Goal: Entertainment & Leisure: Browse casually

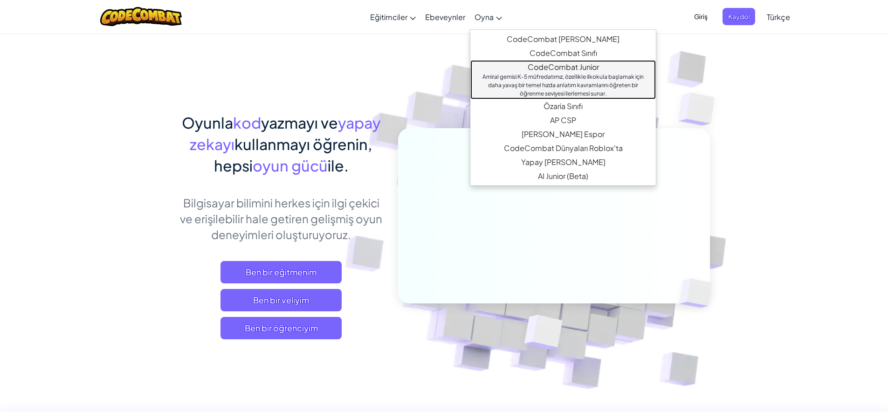
click at [584, 72] on link "CodeCombat Junior Amiral gemisi K-5 müfredatımız, özellikle ilkokula başlamak i…" at bounding box center [563, 79] width 186 height 39
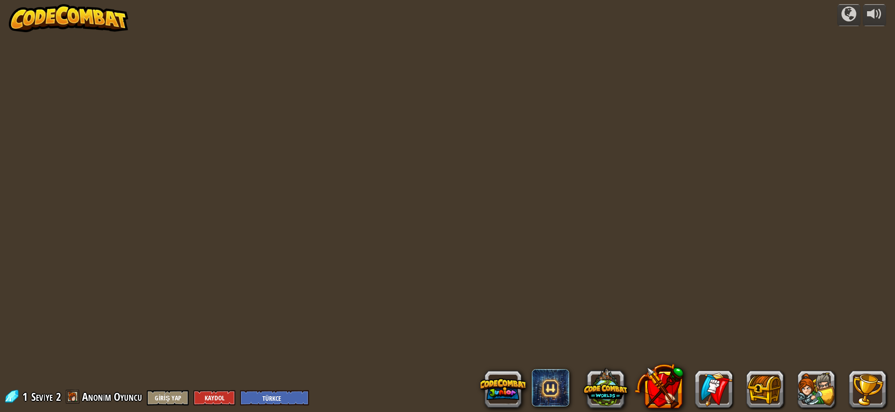
select select "tr"
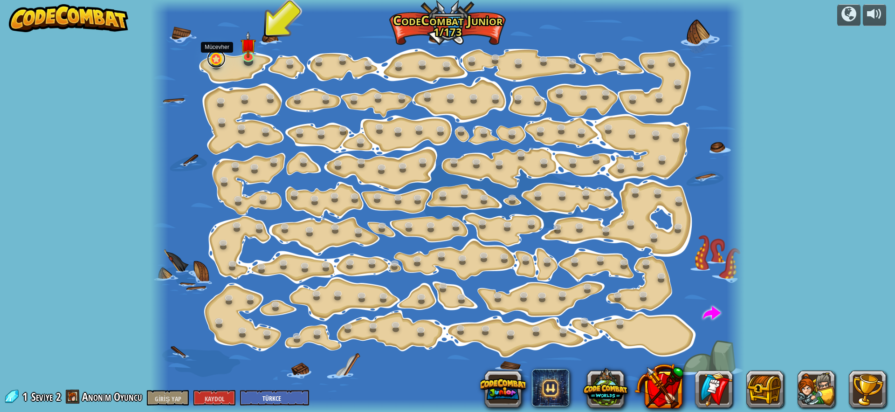
click at [215, 62] on link at bounding box center [216, 58] width 19 height 19
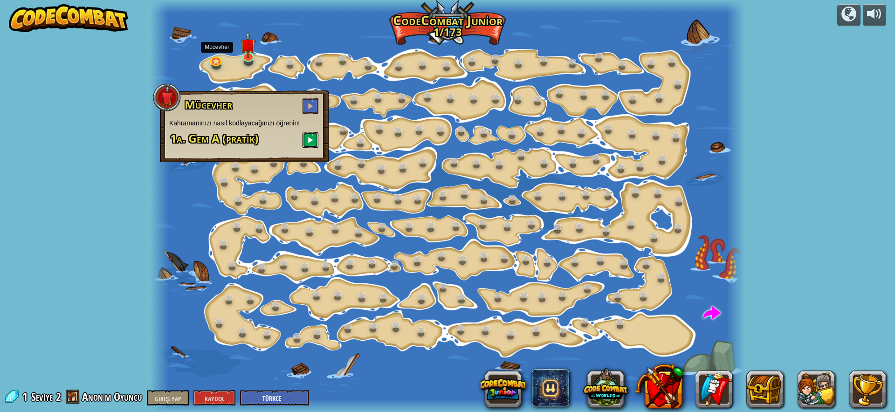
click at [310, 140] on span at bounding box center [310, 140] width 7 height 7
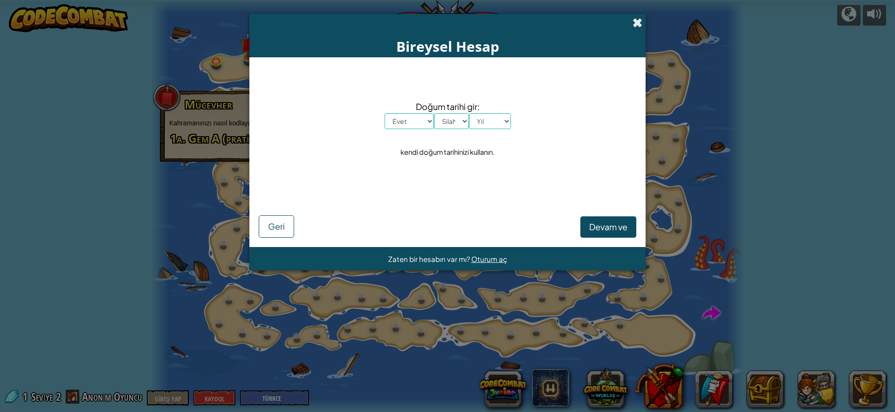
click at [634, 26] on span at bounding box center [637, 23] width 10 height 10
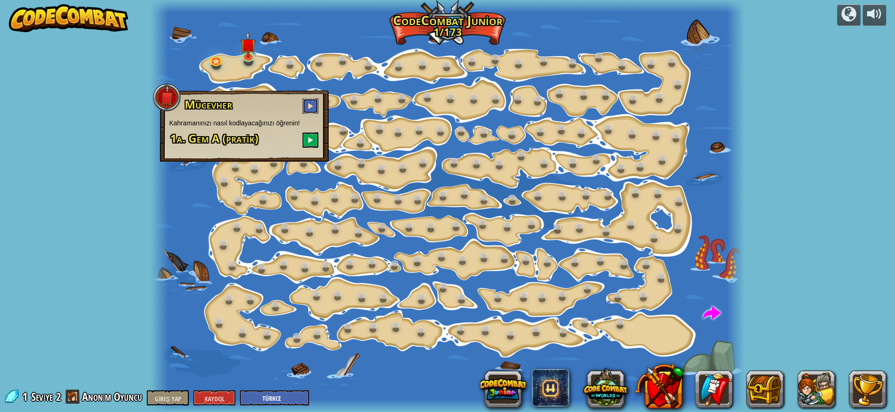
click at [312, 105] on span at bounding box center [310, 106] width 7 height 7
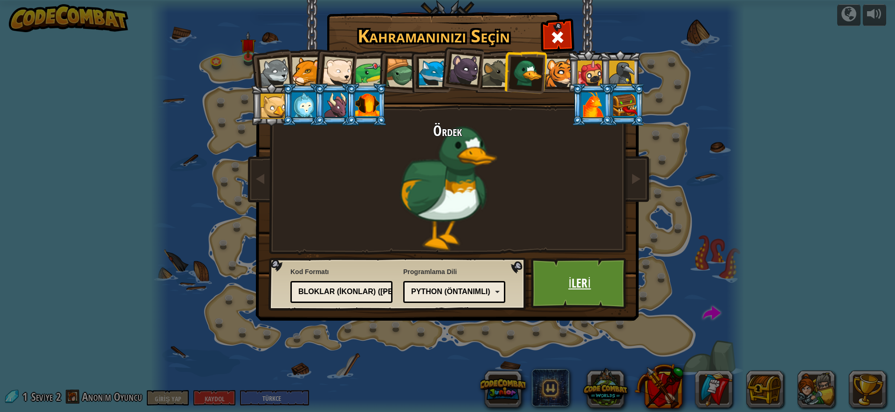
click at [584, 282] on font "İleri" at bounding box center [579, 283] width 22 height 17
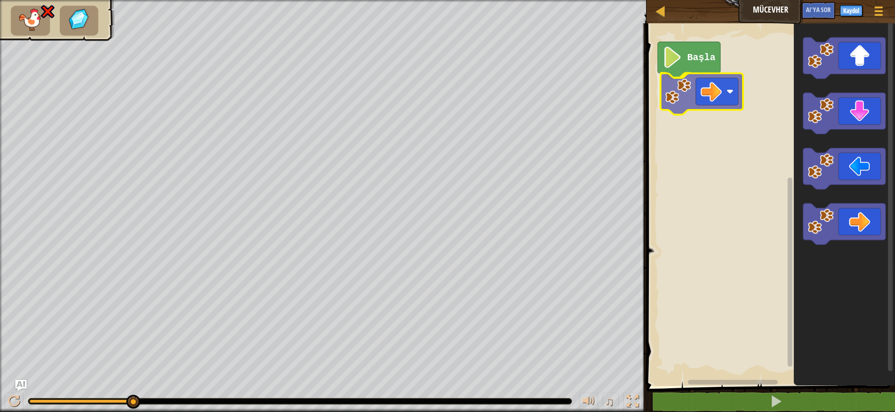
click at [708, 90] on div "Başla" at bounding box center [769, 202] width 251 height 367
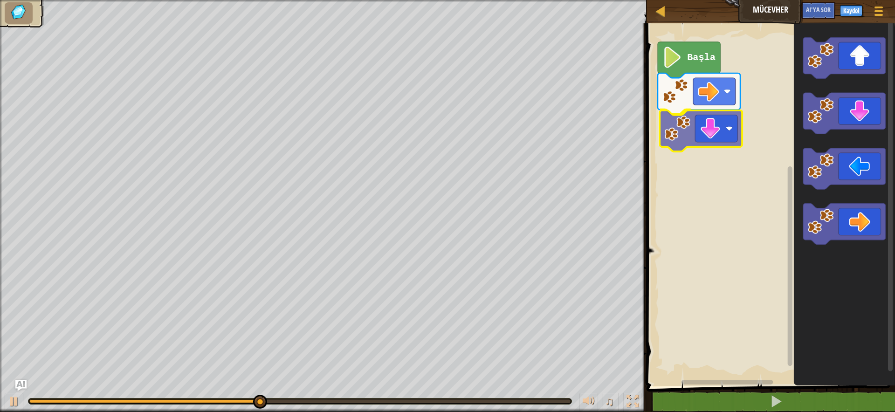
click at [730, 134] on div "Başla" at bounding box center [769, 202] width 251 height 367
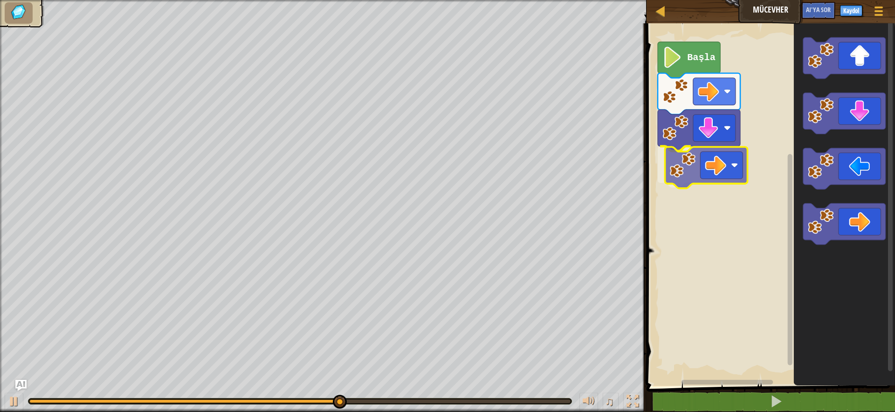
click at [719, 170] on div "Başla" at bounding box center [769, 202] width 251 height 367
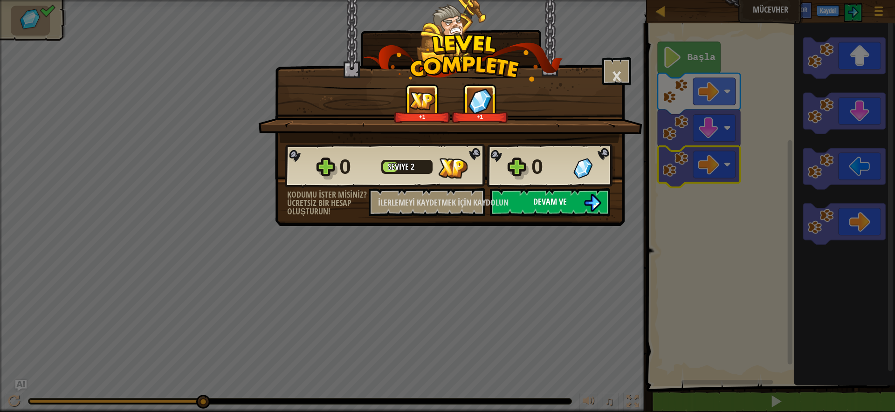
click at [556, 199] on font "Devam ve" at bounding box center [550, 202] width 34 height 12
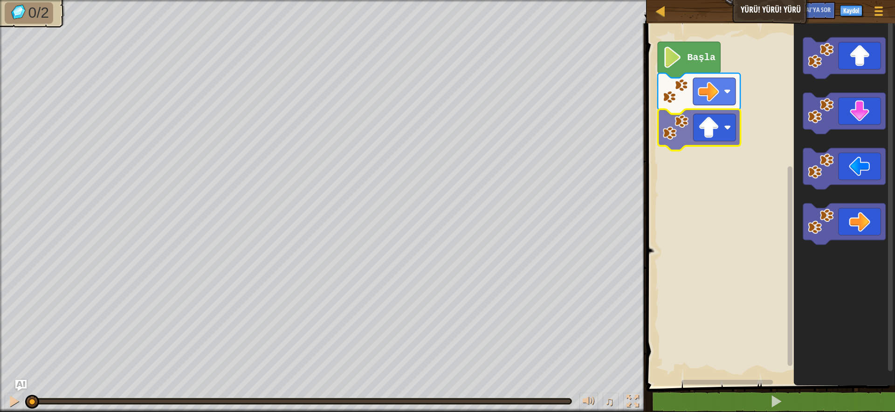
click at [713, 147] on div "Başla" at bounding box center [769, 202] width 251 height 367
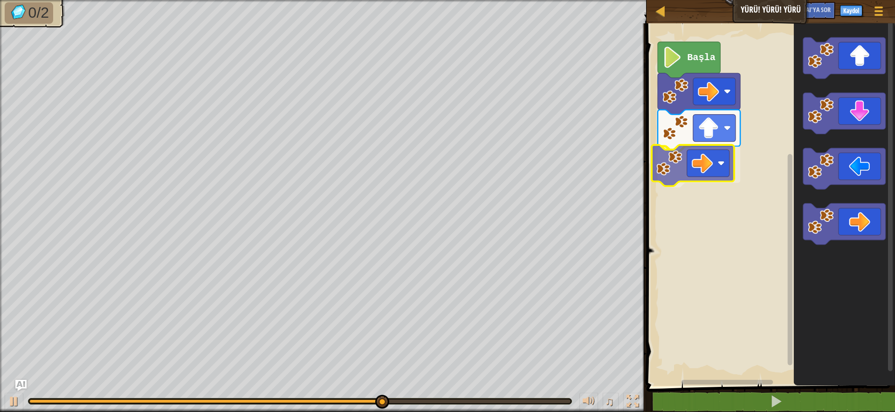
click at [696, 161] on div "Başla" at bounding box center [769, 202] width 251 height 367
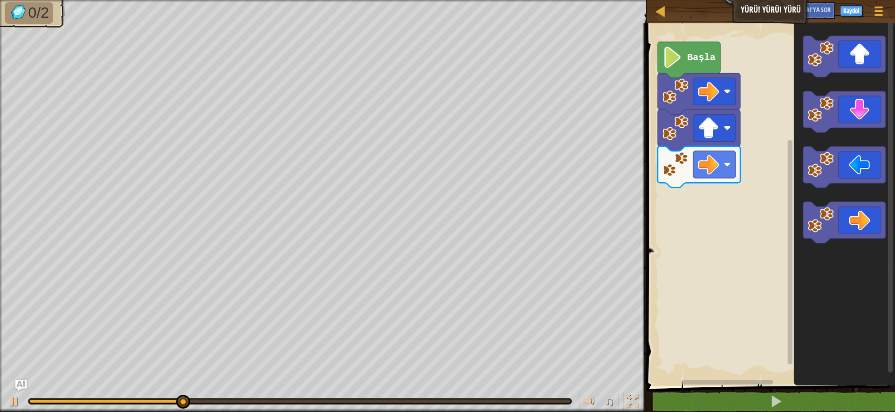
click at [784, 189] on div "Başla" at bounding box center [769, 202] width 251 height 367
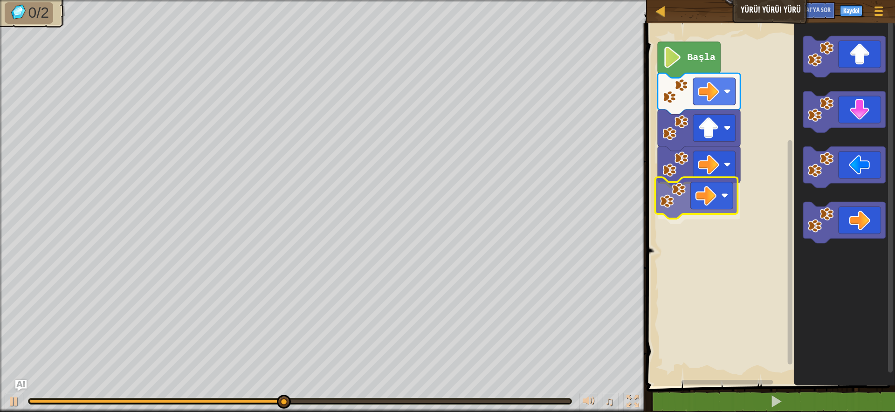
click at [732, 217] on div "Başla" at bounding box center [769, 202] width 251 height 367
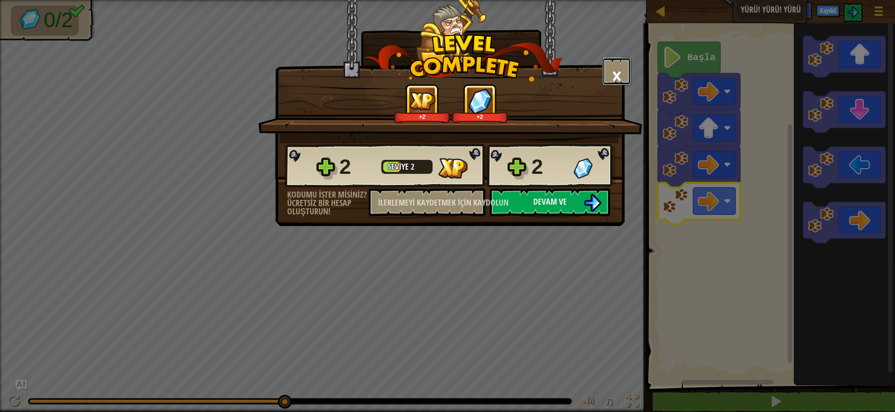
click at [613, 78] on font "×" at bounding box center [617, 76] width 10 height 32
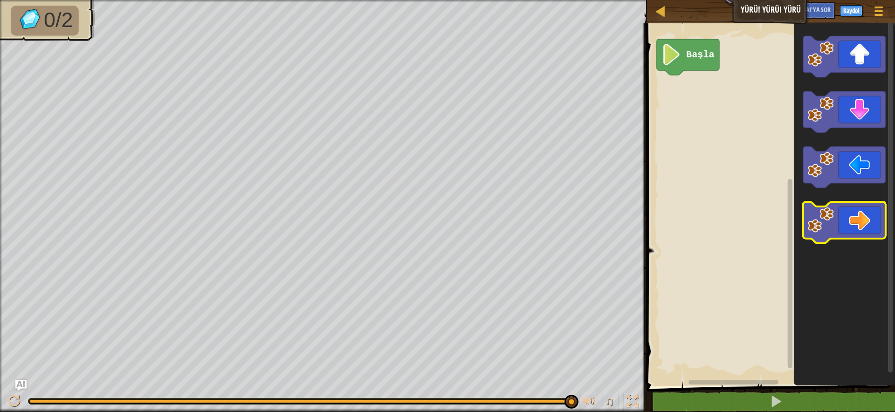
click at [873, 234] on icon "Blockly Çalışma Alanı" at bounding box center [844, 222] width 82 height 41
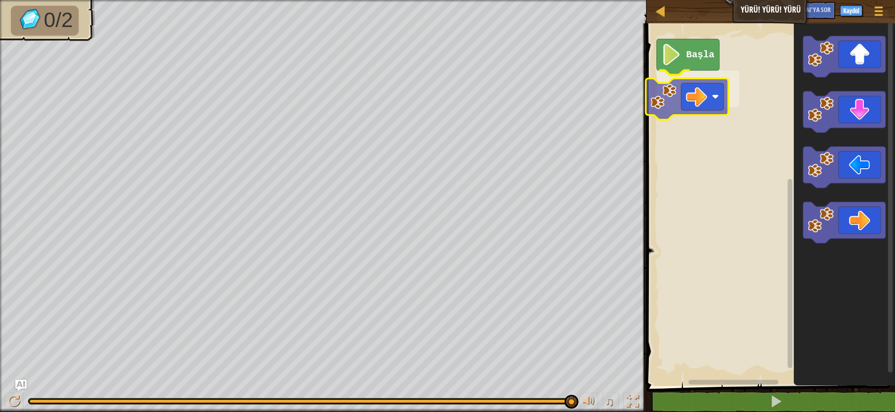
click at [690, 109] on div "Başla" at bounding box center [769, 202] width 251 height 367
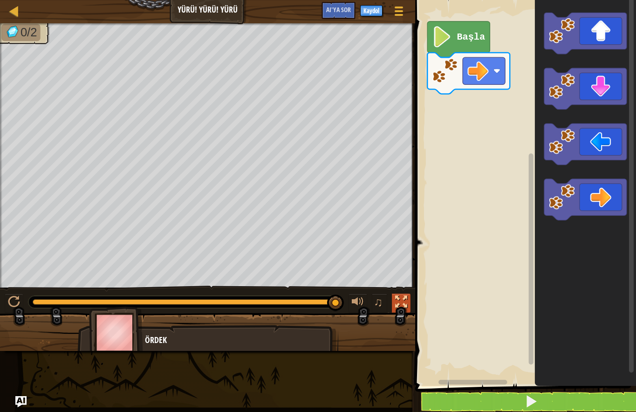
click at [402, 308] on div at bounding box center [401, 302] width 12 height 12
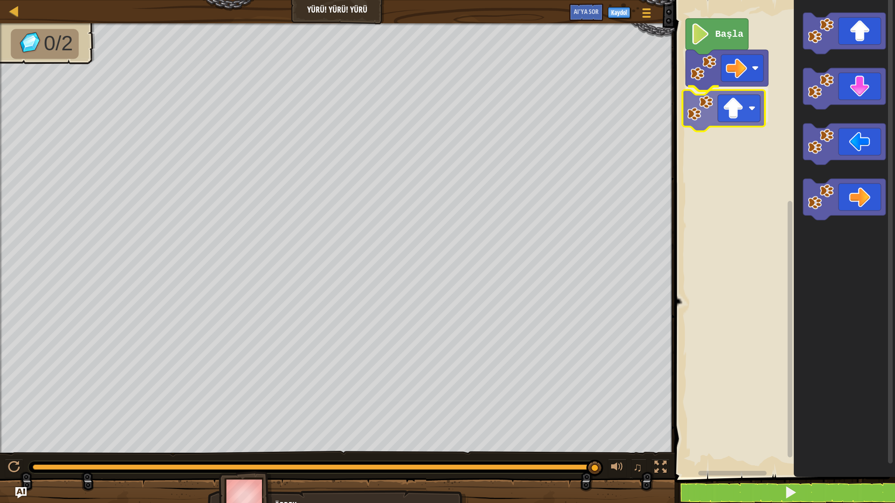
click at [724, 108] on div "Başla" at bounding box center [783, 236] width 223 height 482
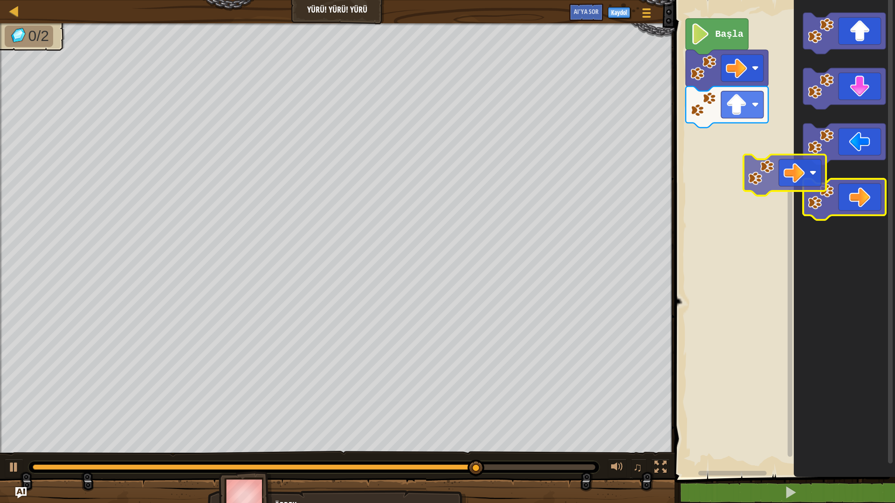
click at [748, 183] on div "Başla" at bounding box center [783, 236] width 223 height 482
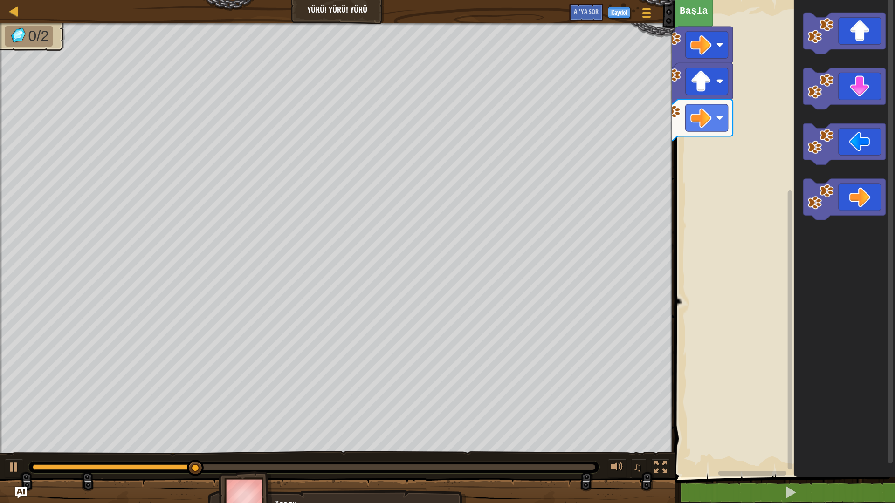
click at [618, 195] on div "Harita Yürü! Yürü! Yürü Oyun Menüsü Kaydol AI'ya sor 1 İbranice İbranice İbrani…" at bounding box center [447, 251] width 895 height 503
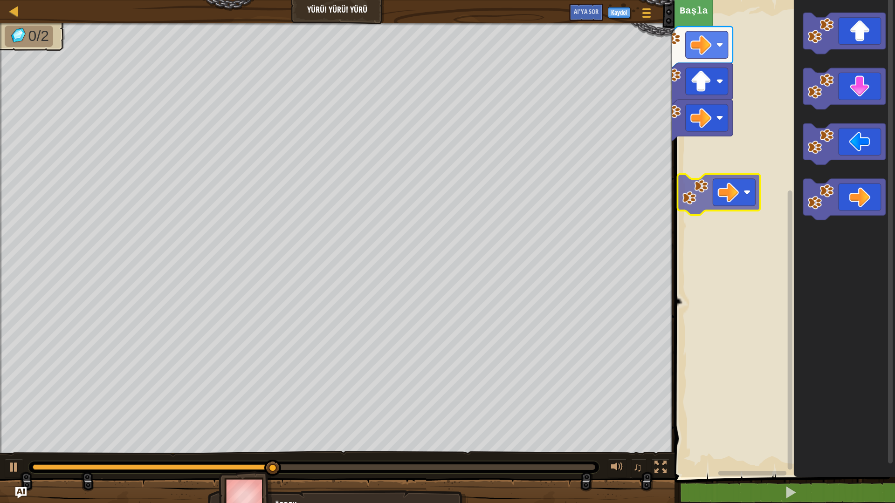
click at [672, 189] on div "Bloklar 1 2 go ( 'right' ) הההההההההההההההההההההההההההההההההההההההההההההההההההה…" at bounding box center [783, 251] width 223 height 503
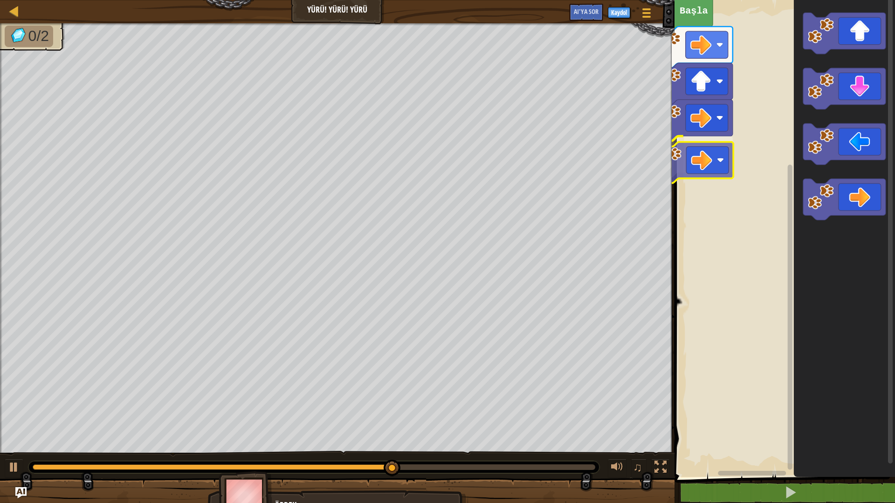
click at [669, 158] on div "Harita Yürü! Yürü! Yürü Oyun Menüsü Kaydol AI'ya sor 1 İbranice İbranice İbrani…" at bounding box center [447, 251] width 895 height 503
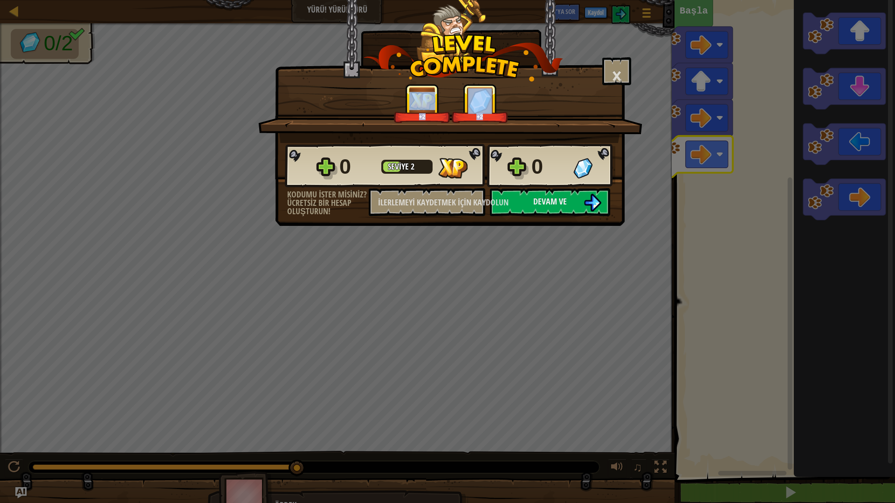
drag, startPoint x: 712, startPoint y: 133, endPoint x: 710, endPoint y: 176, distance: 42.9
click at [710, 176] on div "× Seviyeyi oyla: +2 +2 Retiküle Edilen Spline'lar... 0 Seviye 2 0 Kodumu ister …" at bounding box center [447, 251] width 895 height 503
click at [584, 195] on img at bounding box center [593, 203] width 18 height 18
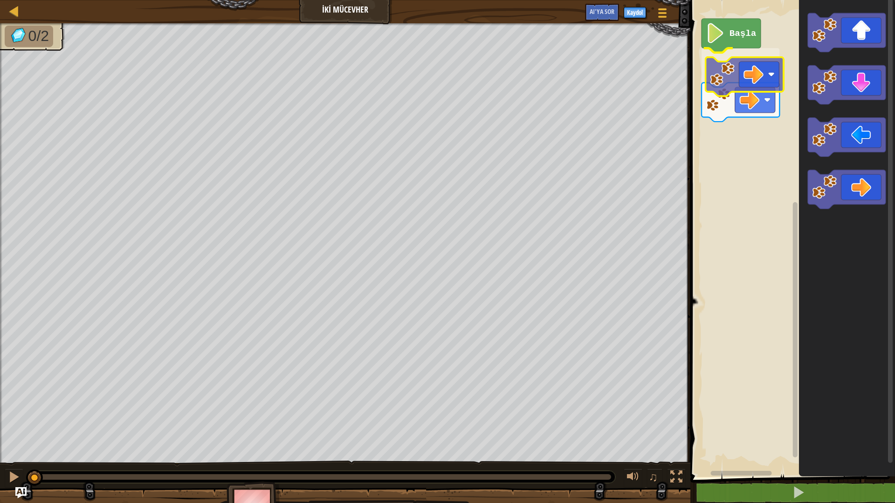
click at [737, 82] on div "Başla" at bounding box center [790, 236] width 207 height 482
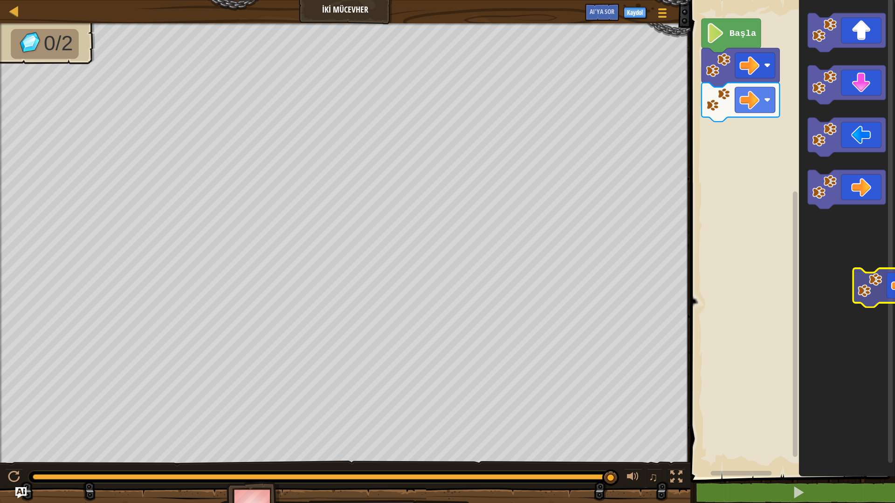
click at [887, 224] on icon "Blockly Çalışma Alanı" at bounding box center [847, 236] width 96 height 482
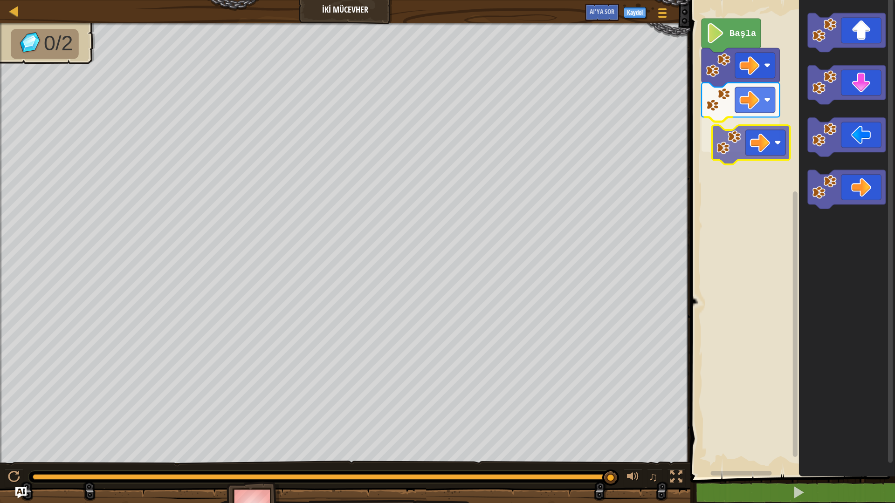
click at [748, 153] on div "Başla" at bounding box center [790, 236] width 207 height 482
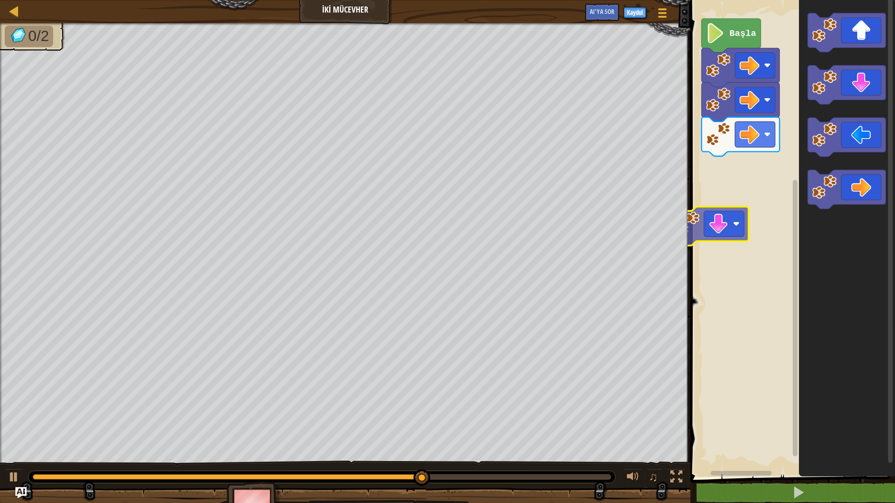
click at [715, 234] on div "Başla" at bounding box center [790, 236] width 207 height 482
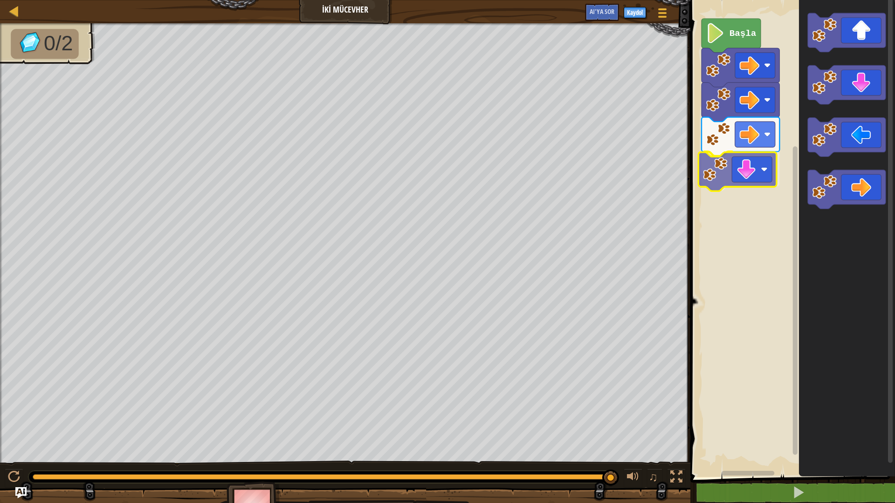
click at [744, 171] on div "Başla" at bounding box center [790, 236] width 207 height 482
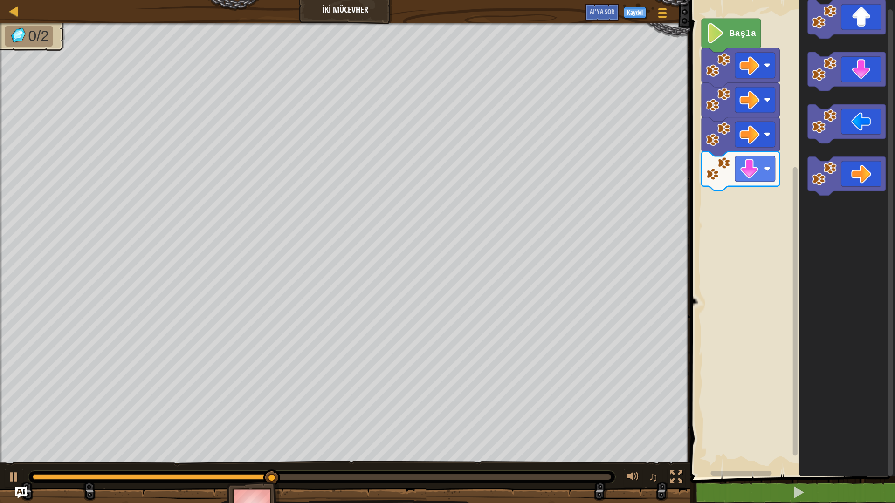
click at [850, 47] on icon "Blockly Çalışma Alanı" at bounding box center [847, 236] width 96 height 482
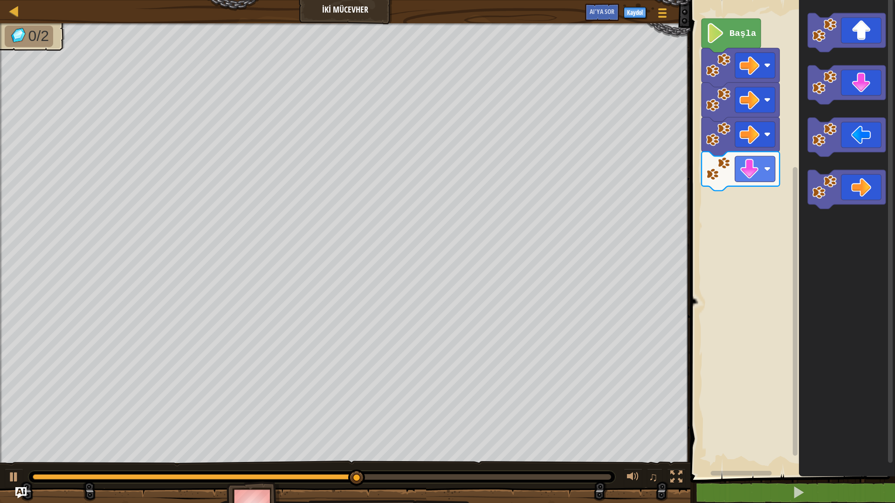
click at [801, 116] on icon "Blockly Çalışma Alanı" at bounding box center [847, 236] width 96 height 482
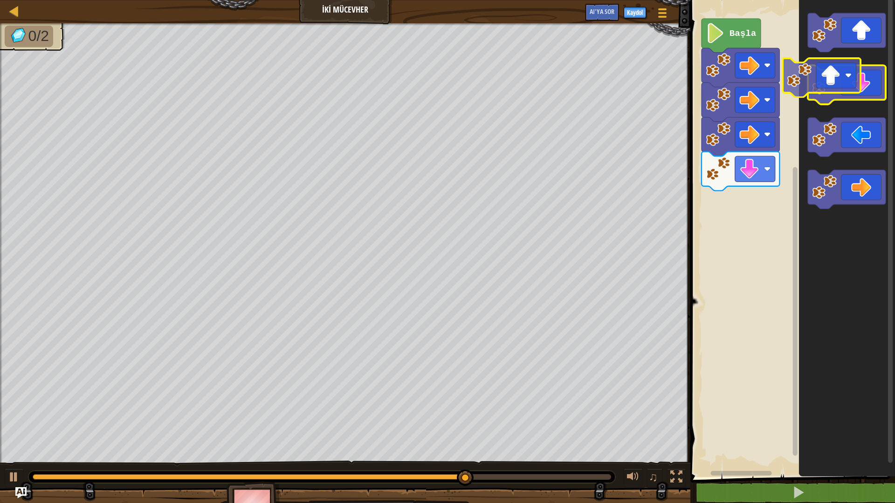
click at [823, 72] on g "Blockly Çalışma Alanı" at bounding box center [847, 111] width 78 height 196
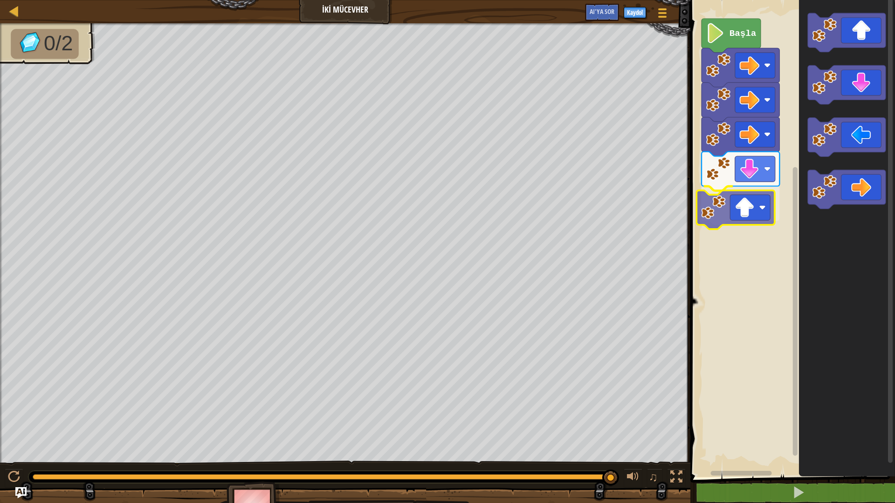
click at [715, 226] on div "Başla" at bounding box center [790, 236] width 207 height 482
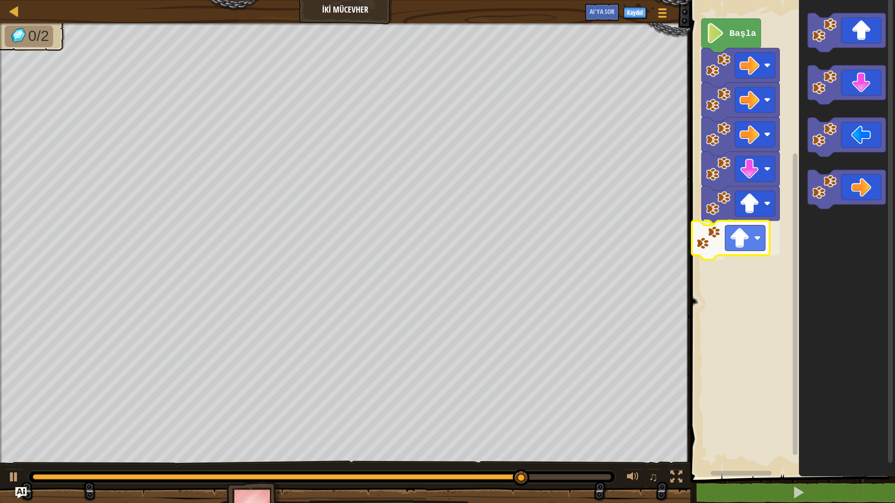
click at [729, 243] on div "Başla" at bounding box center [790, 236] width 207 height 482
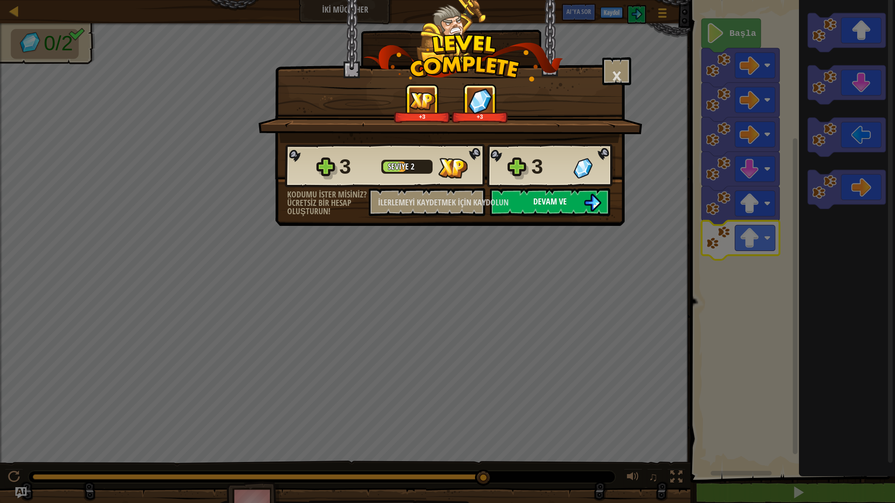
click at [588, 198] on img at bounding box center [593, 203] width 18 height 18
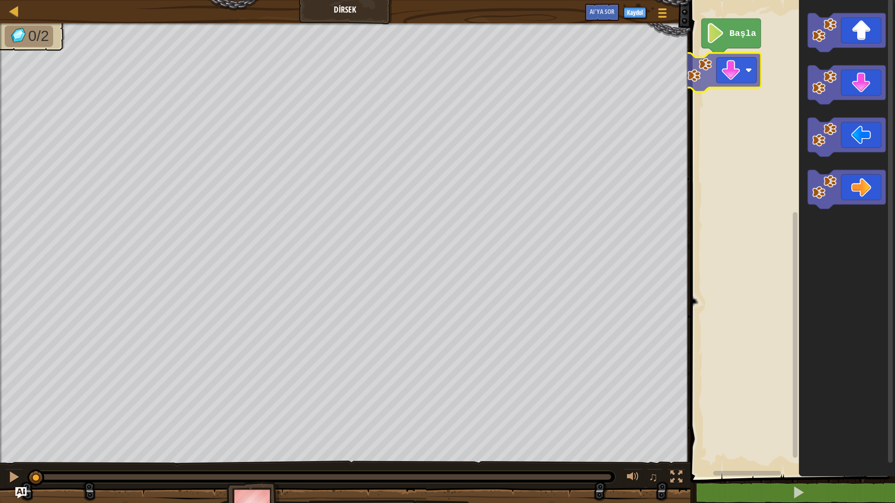
click at [726, 68] on div "Başla" at bounding box center [790, 236] width 207 height 482
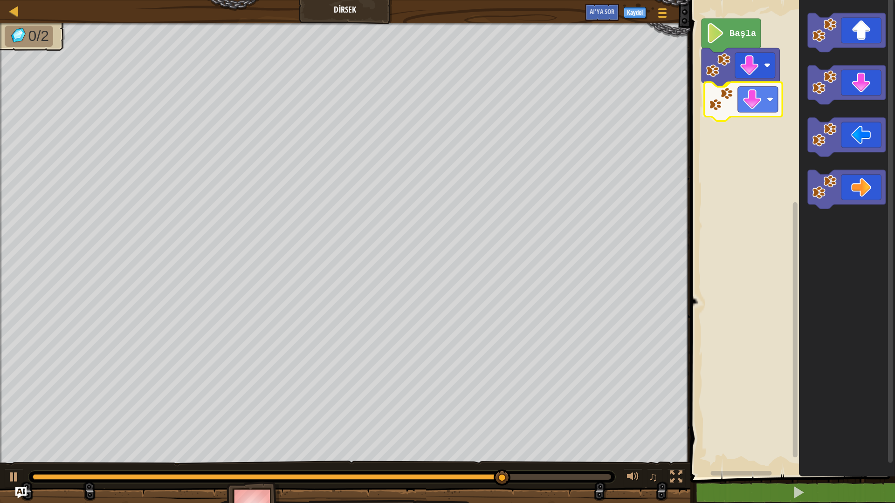
click at [749, 109] on div "Başla" at bounding box center [790, 236] width 207 height 482
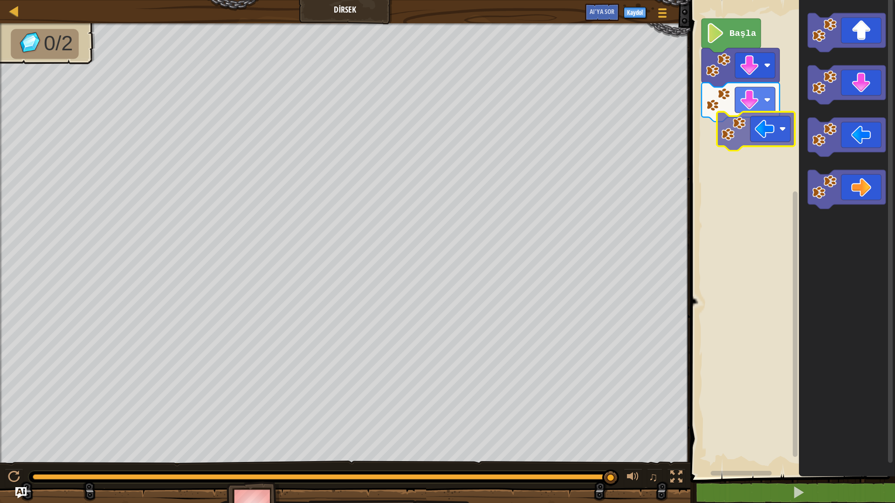
click at [767, 143] on div "Başla" at bounding box center [790, 236] width 207 height 482
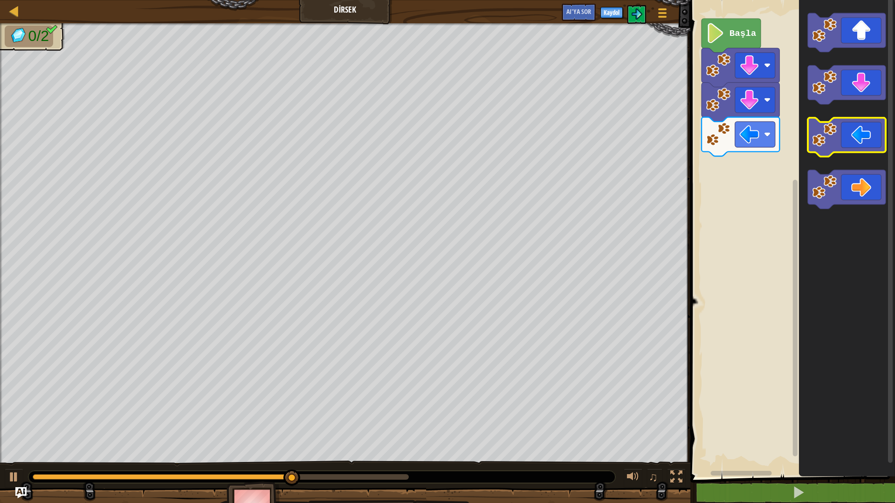
click at [876, 155] on rect "Blockly Çalışma Alanı" at bounding box center [847, 137] width 78 height 39
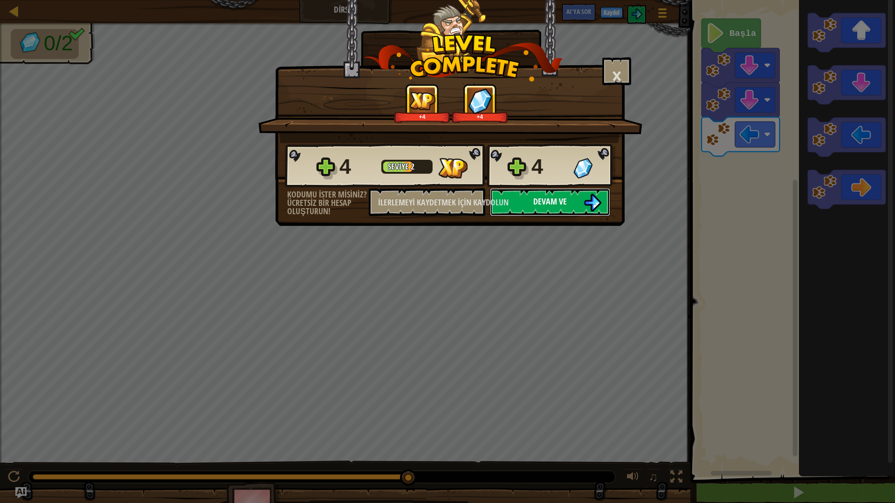
click at [538, 204] on font "Devam ve" at bounding box center [550, 202] width 34 height 12
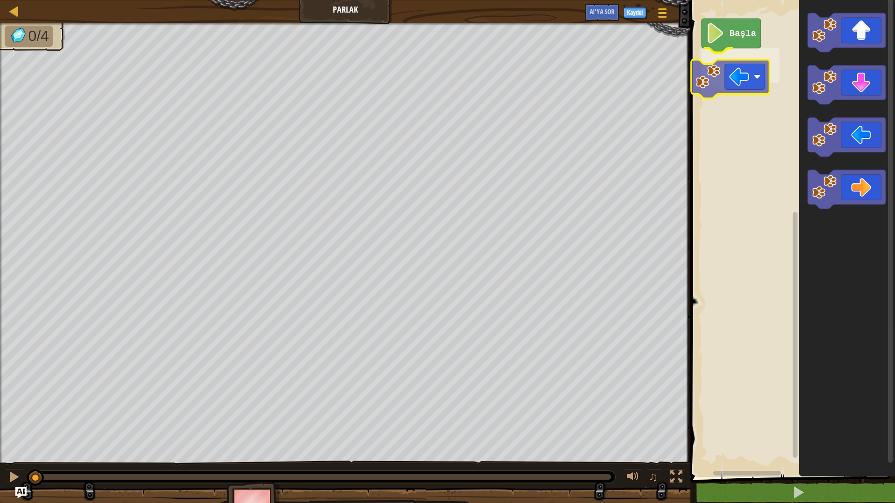
click at [719, 70] on div "Başla" at bounding box center [790, 236] width 207 height 482
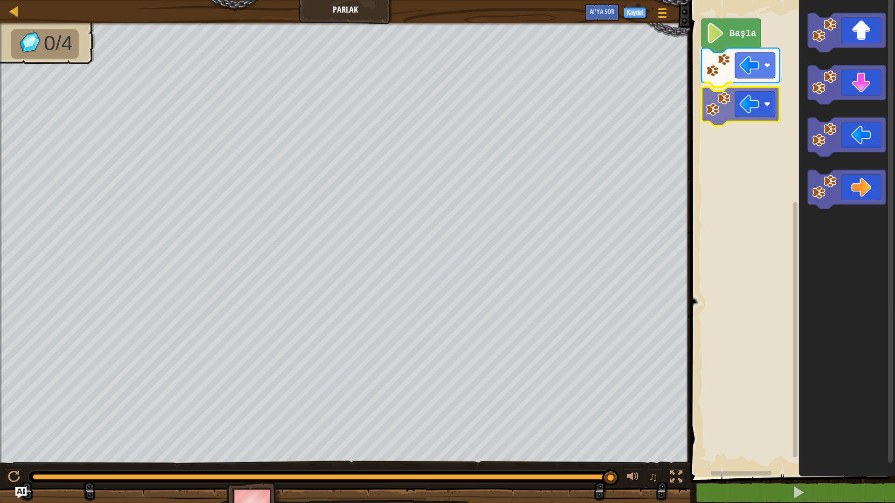
click at [742, 89] on div "Başla" at bounding box center [790, 236] width 207 height 482
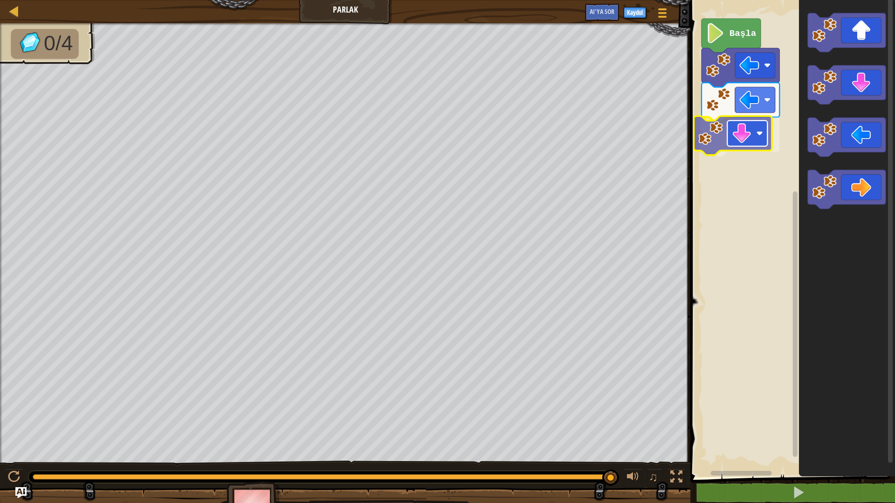
click at [755, 125] on div "Başla" at bounding box center [790, 236] width 207 height 482
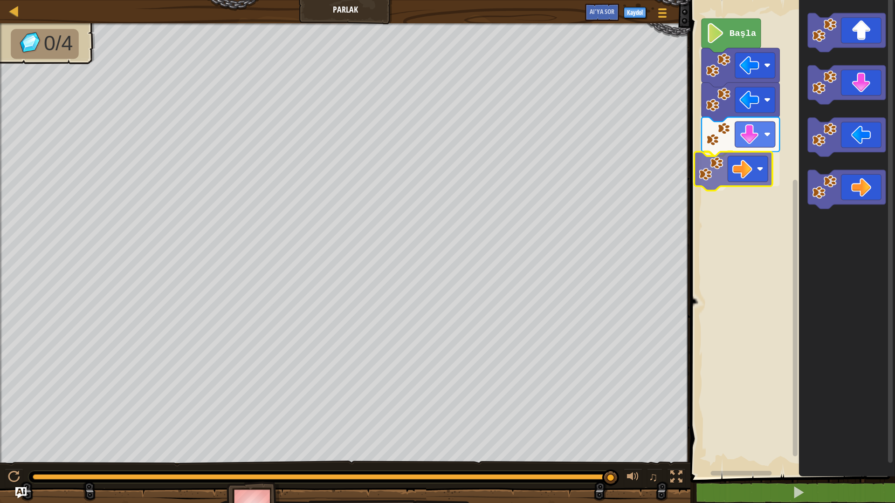
click at [742, 179] on div "Başla" at bounding box center [790, 236] width 207 height 482
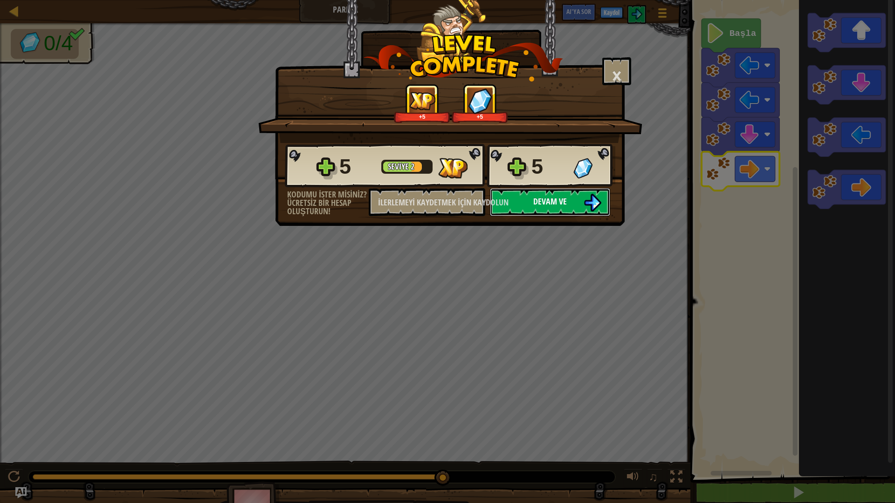
click at [555, 197] on font "Devam ve" at bounding box center [550, 202] width 34 height 12
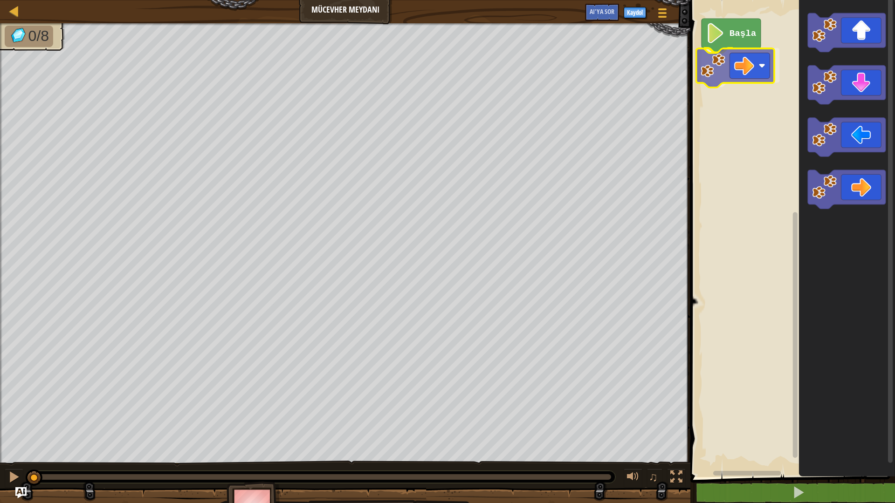
click at [734, 68] on div "Başla" at bounding box center [790, 236] width 207 height 482
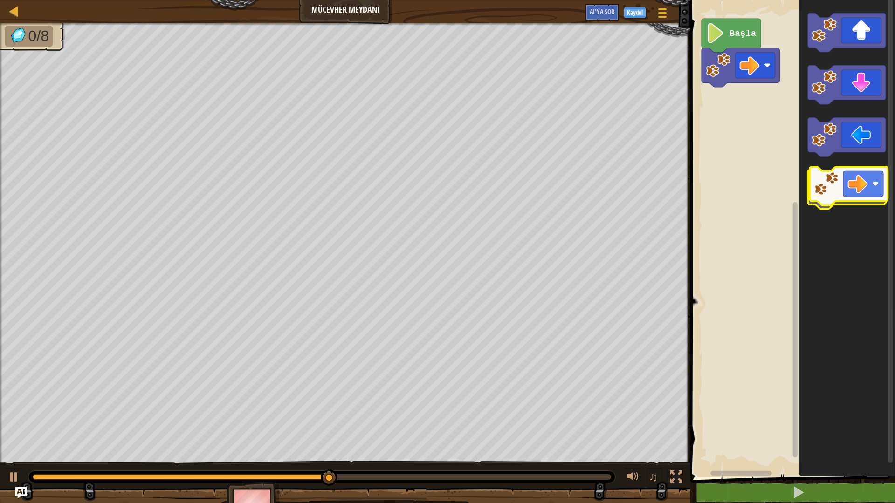
click at [878, 188] on icon "Blockly Çalışma Alanı" at bounding box center [847, 189] width 78 height 39
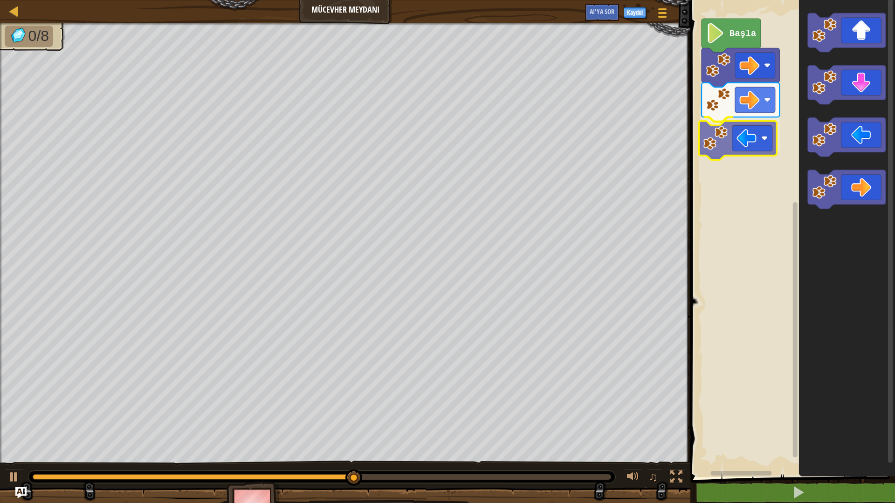
click at [730, 132] on div "Başla" at bounding box center [790, 236] width 207 height 482
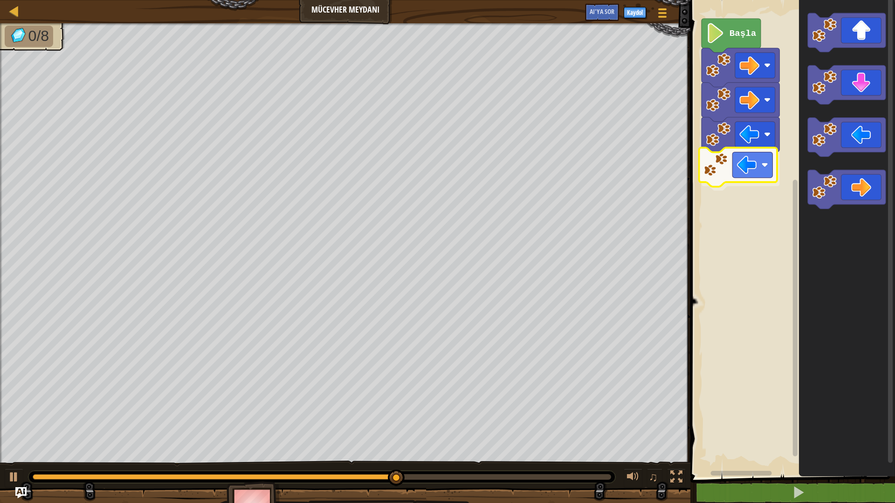
click at [766, 153] on div "Başla" at bounding box center [790, 236] width 207 height 482
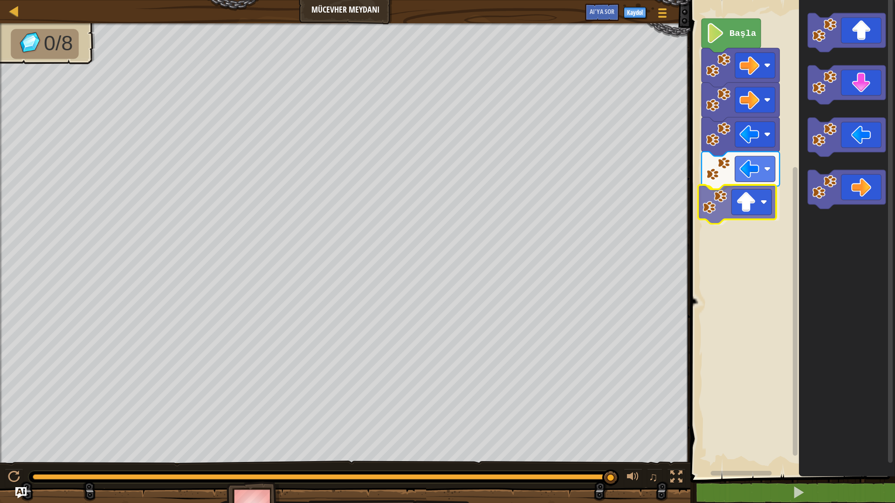
click at [739, 212] on div "Başla" at bounding box center [790, 236] width 207 height 482
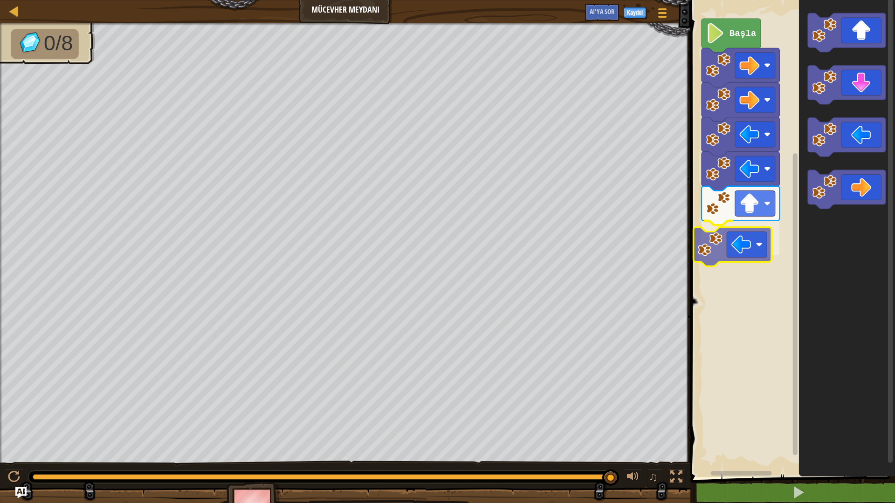
click at [732, 237] on div "Başla" at bounding box center [790, 236] width 207 height 482
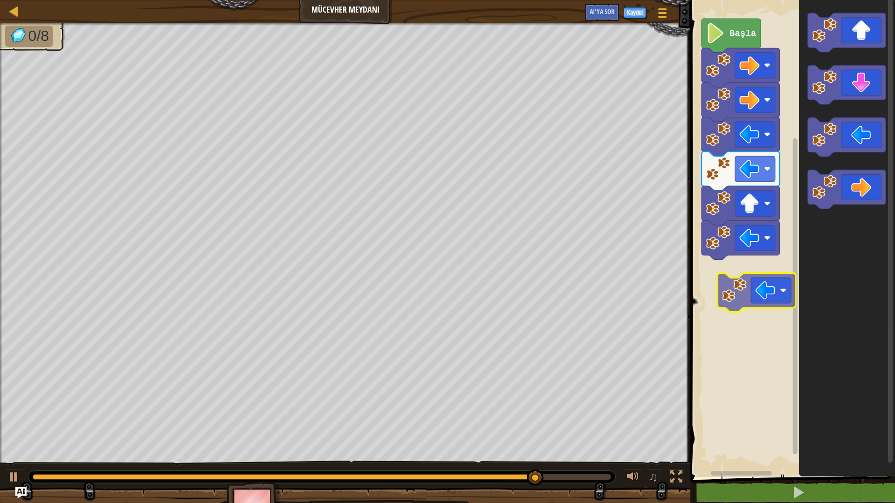
click at [773, 254] on div "Başla" at bounding box center [790, 236] width 207 height 482
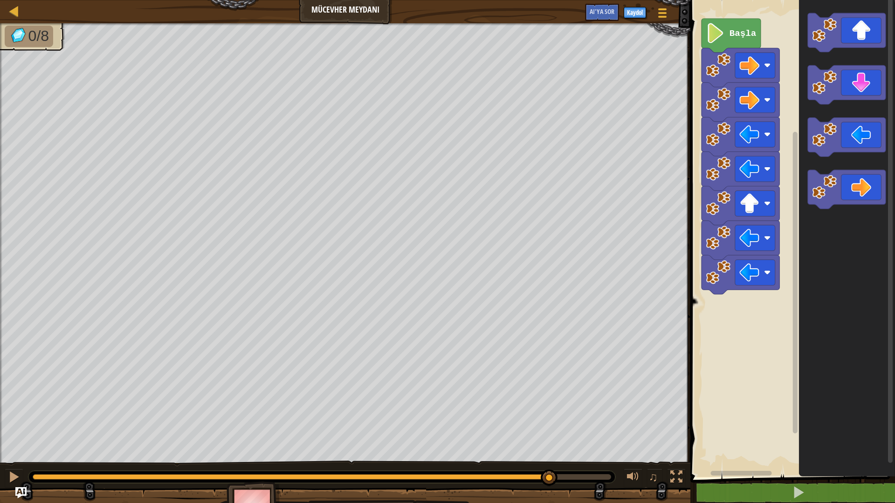
click at [883, 76] on div "Başla" at bounding box center [790, 236] width 207 height 482
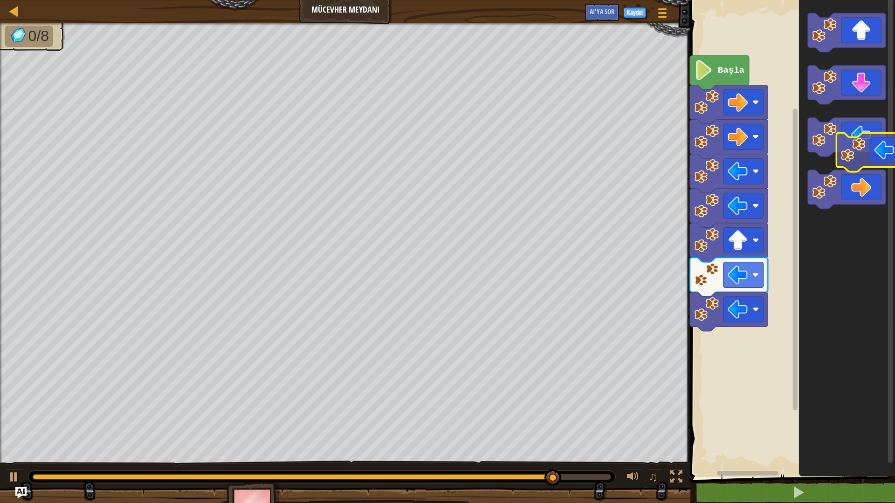
click at [887, 147] on icon "Blockly Çalışma Alanı" at bounding box center [847, 236] width 96 height 482
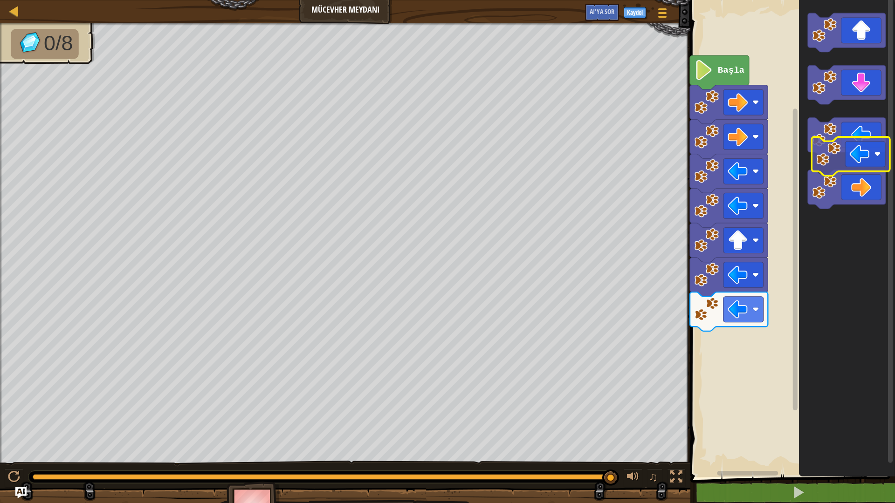
click at [868, 159] on icon "Blockly Çalışma Alanı" at bounding box center [847, 236] width 96 height 482
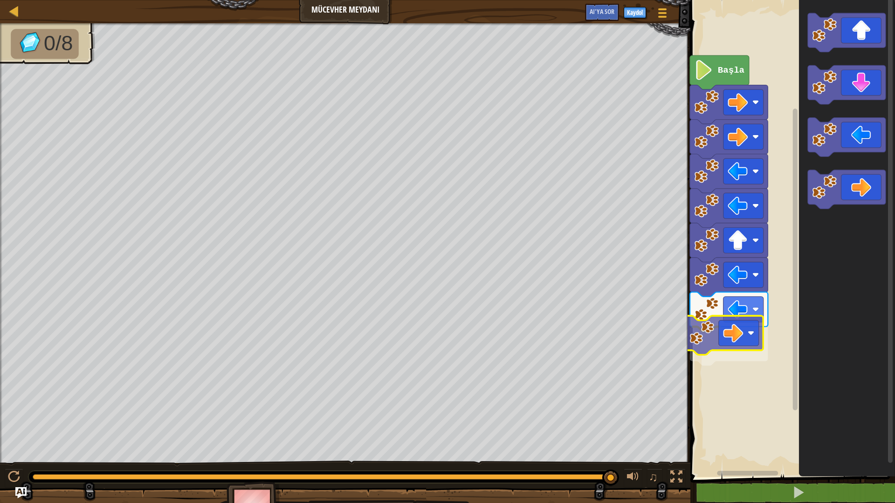
click at [755, 316] on div "Başla" at bounding box center [790, 236] width 207 height 482
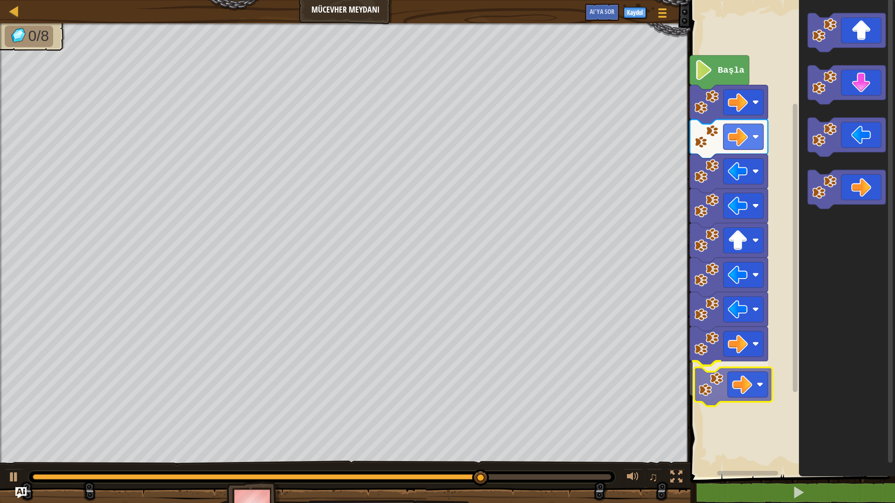
click at [728, 405] on div "Başla" at bounding box center [790, 236] width 207 height 482
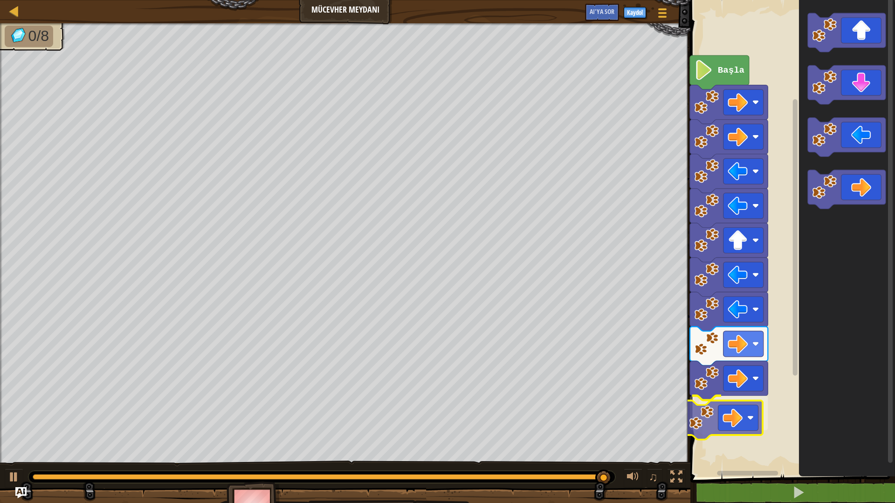
click at [754, 412] on div "Başla" at bounding box center [790, 236] width 207 height 482
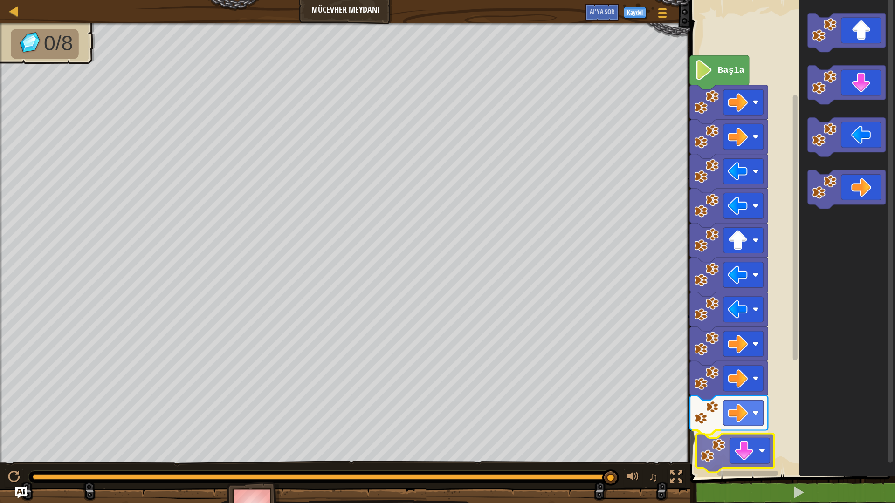
click at [749, 412] on div "Başla" at bounding box center [790, 236] width 207 height 482
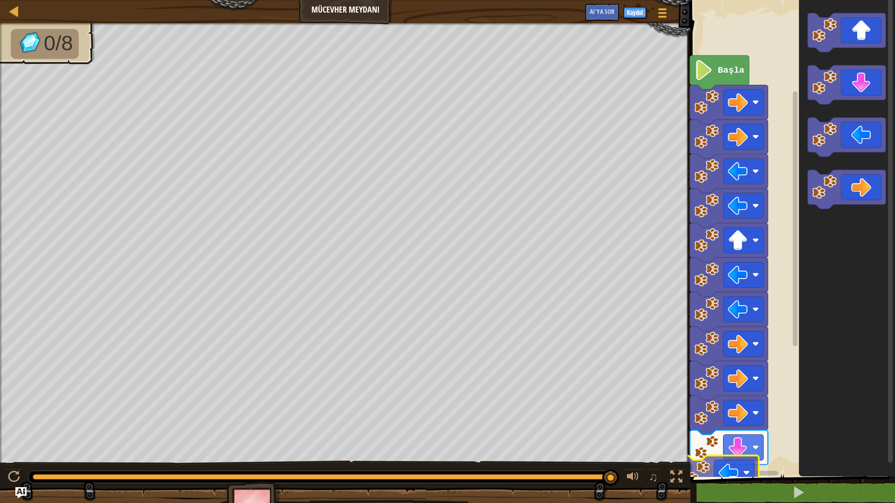
click at [753, 412] on div "Başla" at bounding box center [790, 236] width 207 height 482
click at [816, 318] on icon "Blockly Çalışma Alanı" at bounding box center [847, 236] width 96 height 482
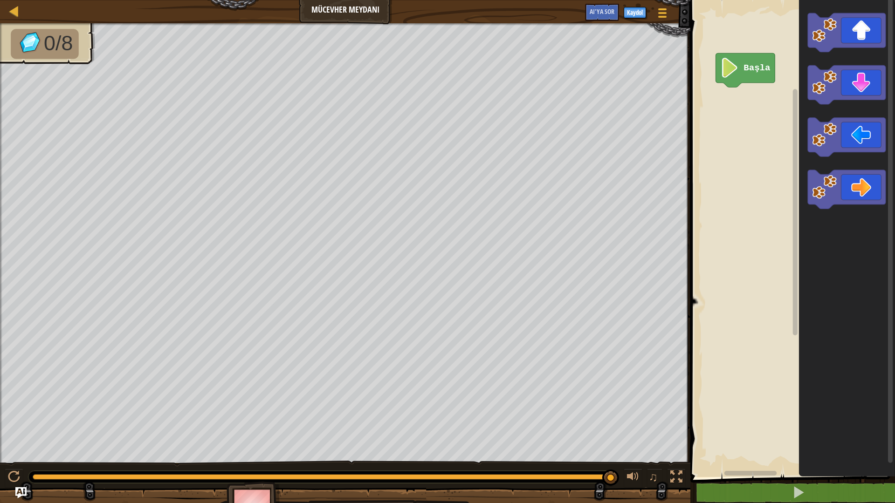
click at [737, 120] on div "[PERSON_NAME] Meydanı Oyun Menüsü Kaydol AI'ya sor 1 İbranice İbranice İbranice…" at bounding box center [447, 251] width 895 height 503
click at [14, 412] on div at bounding box center [14, 477] width 12 height 12
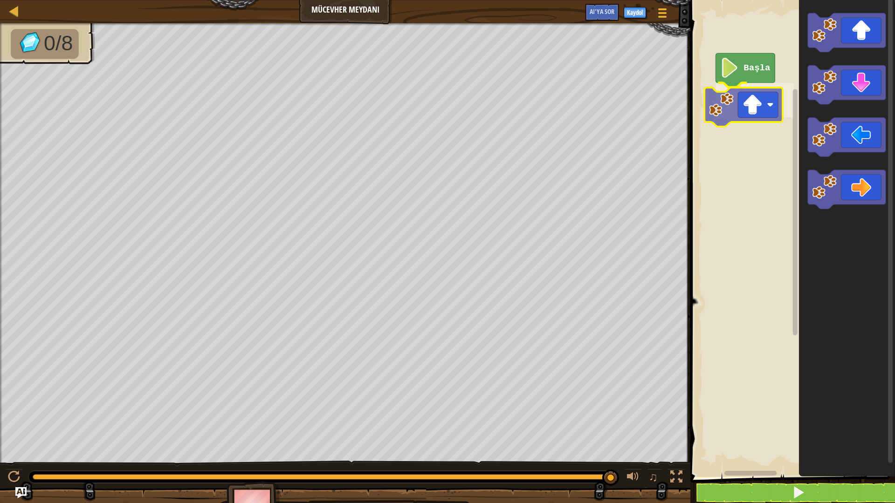
click at [712, 111] on div "Başla" at bounding box center [790, 236] width 207 height 482
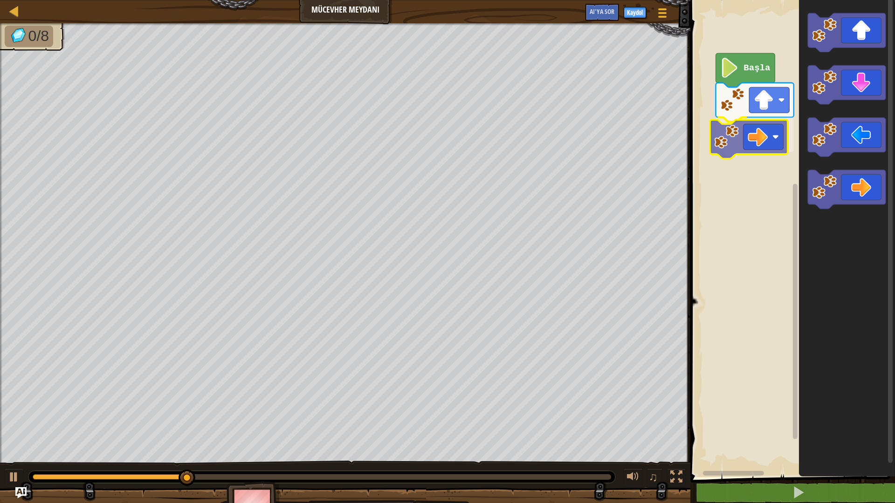
click at [777, 150] on div "Başla" at bounding box center [790, 236] width 207 height 482
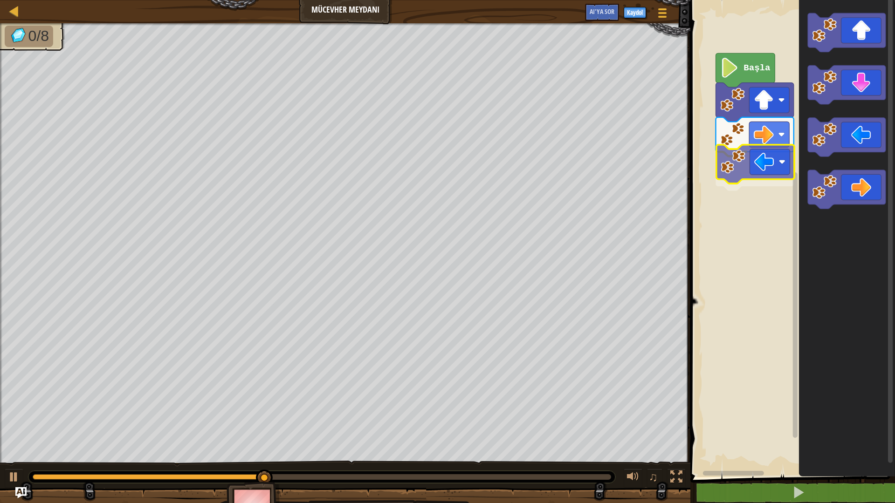
click at [739, 175] on div "Başla" at bounding box center [790, 236] width 207 height 482
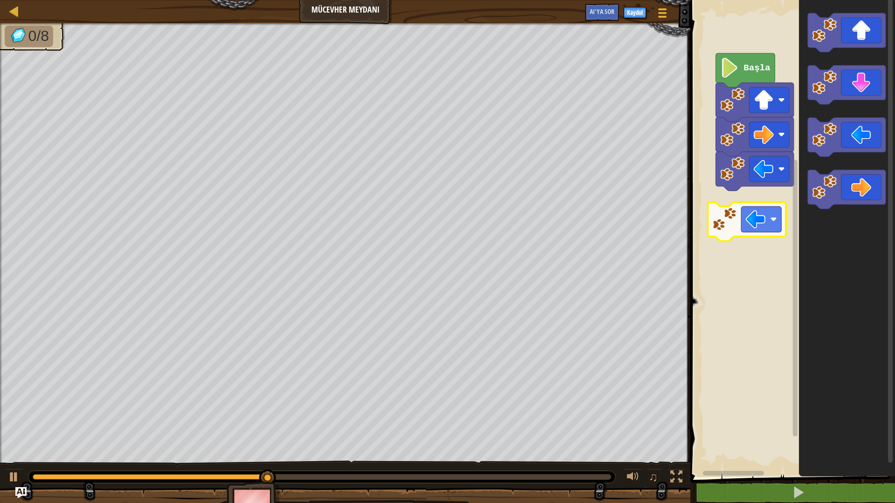
click at [718, 222] on div "Başla" at bounding box center [790, 236] width 207 height 482
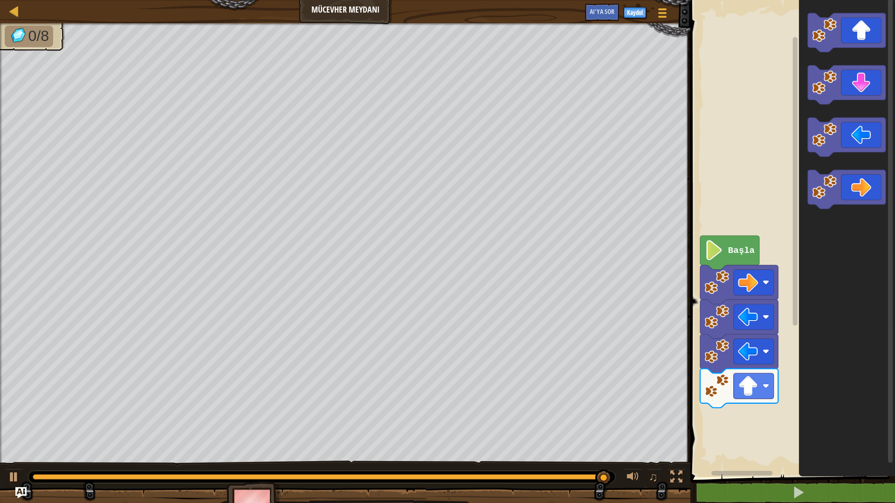
click at [830, 258] on icon "Blockly Çalışma Alanı" at bounding box center [847, 236] width 96 height 482
click at [831, 249] on icon "Blockly Çalışma Alanı" at bounding box center [847, 236] width 96 height 482
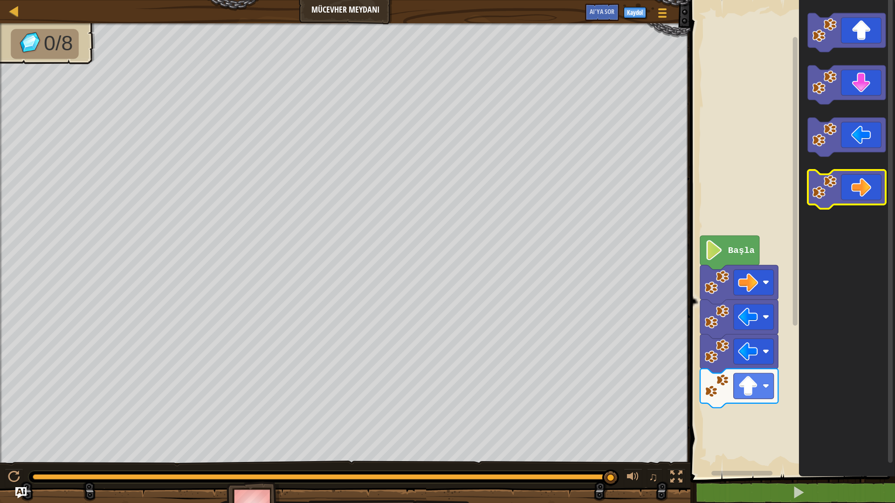
click at [830, 198] on image "Blockly Çalışma Alanı" at bounding box center [824, 187] width 25 height 25
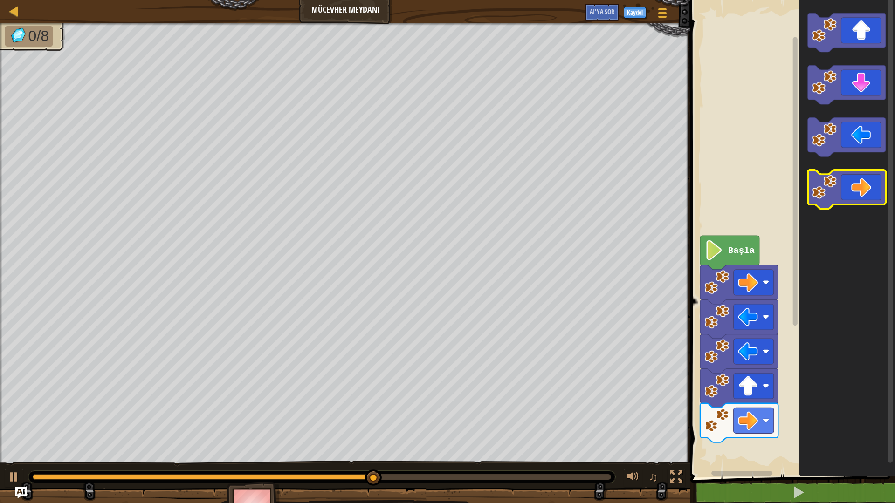
click at [834, 191] on image "Blockly Çalışma Alanı" at bounding box center [824, 187] width 25 height 25
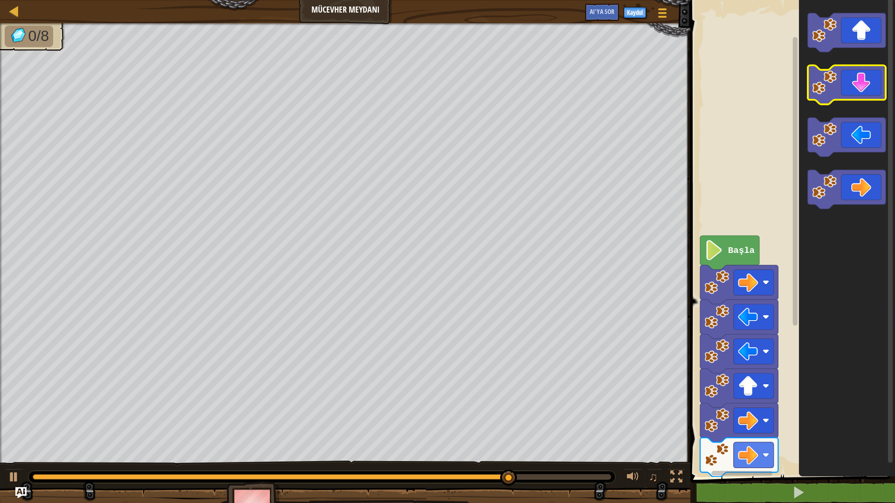
click at [828, 95] on icon "Blockly Çalışma Alanı" at bounding box center [847, 85] width 78 height 39
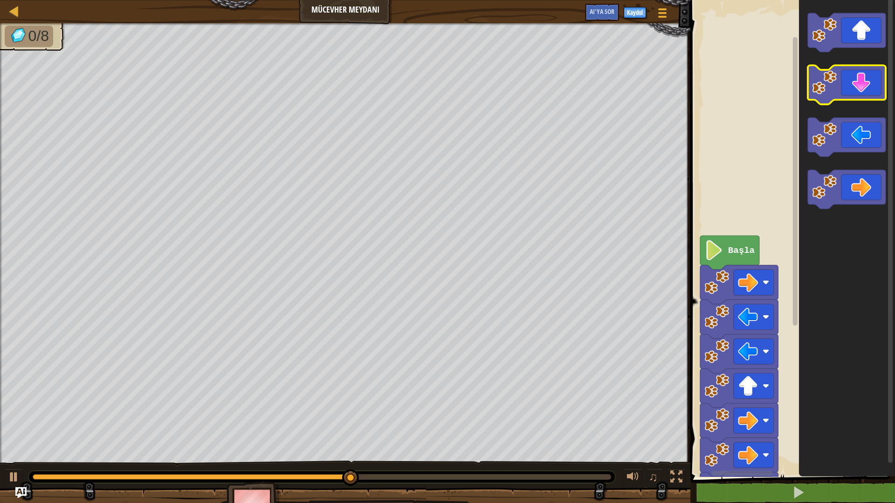
click at [828, 95] on icon "Blockly Çalışma Alanı" at bounding box center [847, 85] width 78 height 39
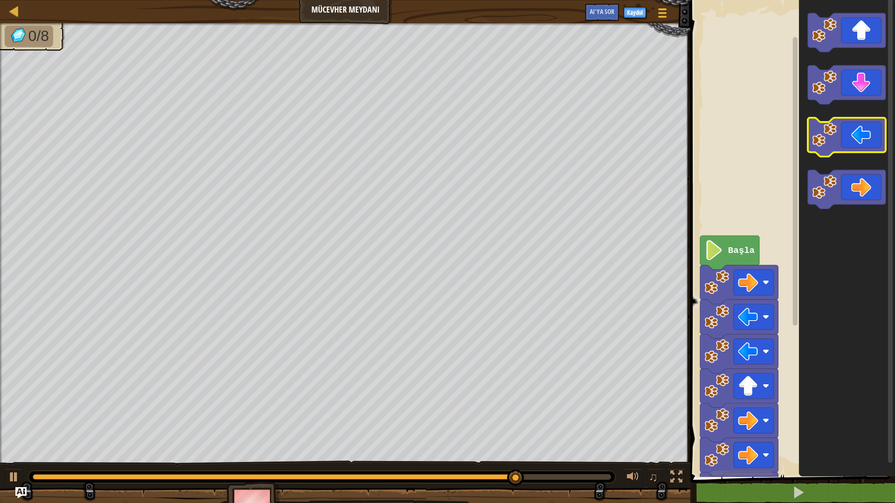
click at [845, 144] on icon "Blockly Çalışma Alanı" at bounding box center [847, 137] width 78 height 39
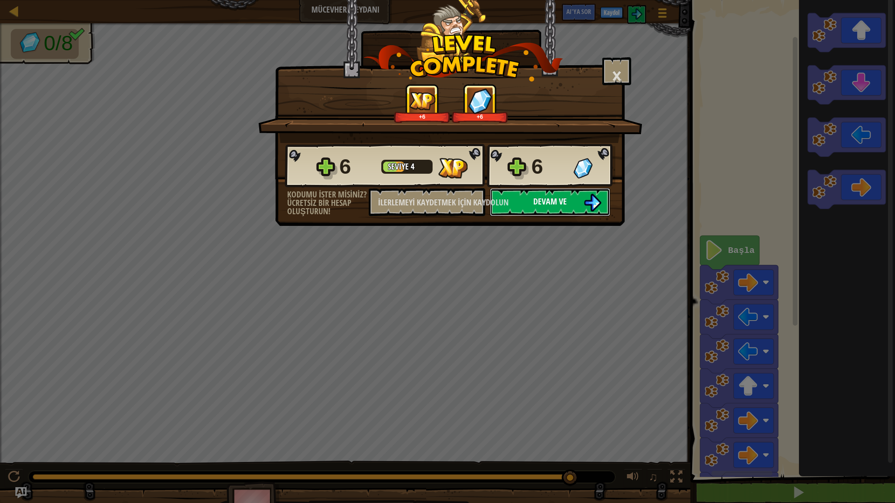
click at [584, 202] on img at bounding box center [593, 203] width 18 height 18
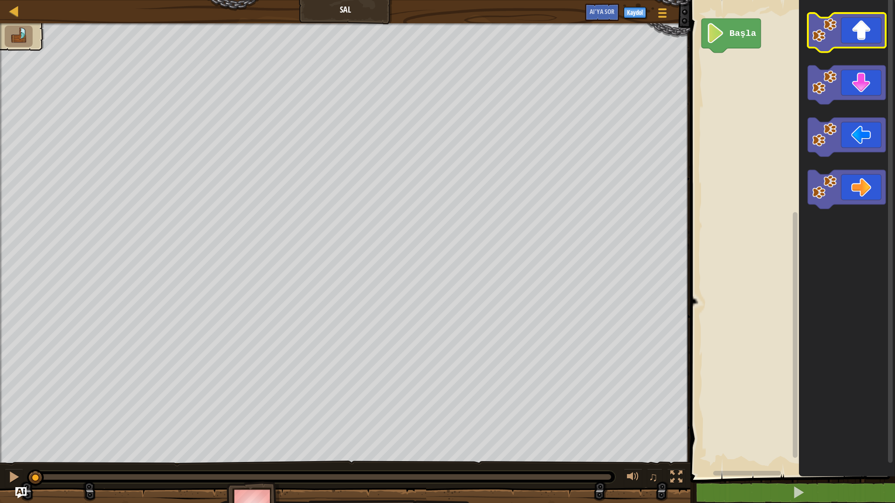
click at [846, 39] on icon "Blockly Çalışma Alanı" at bounding box center [847, 32] width 78 height 39
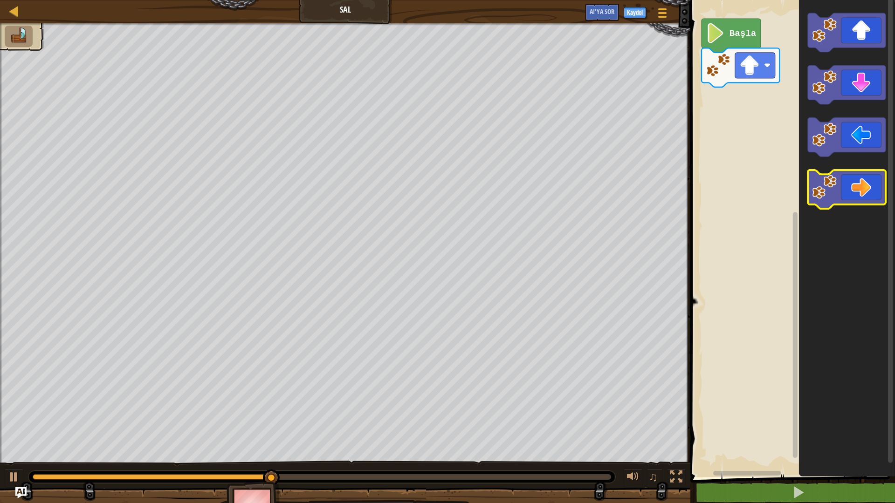
click at [854, 178] on icon "Blockly Çalışma Alanı" at bounding box center [847, 189] width 78 height 39
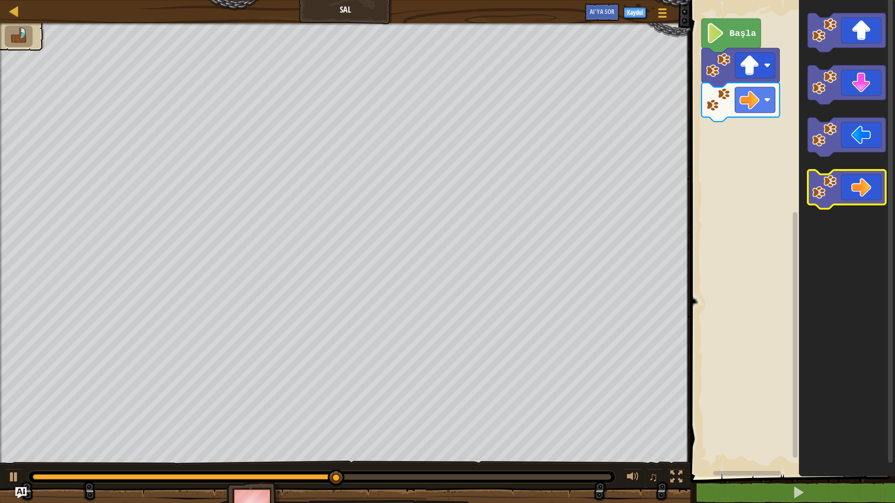
click at [866, 204] on icon "Blockly Çalışma Alanı" at bounding box center [847, 189] width 78 height 39
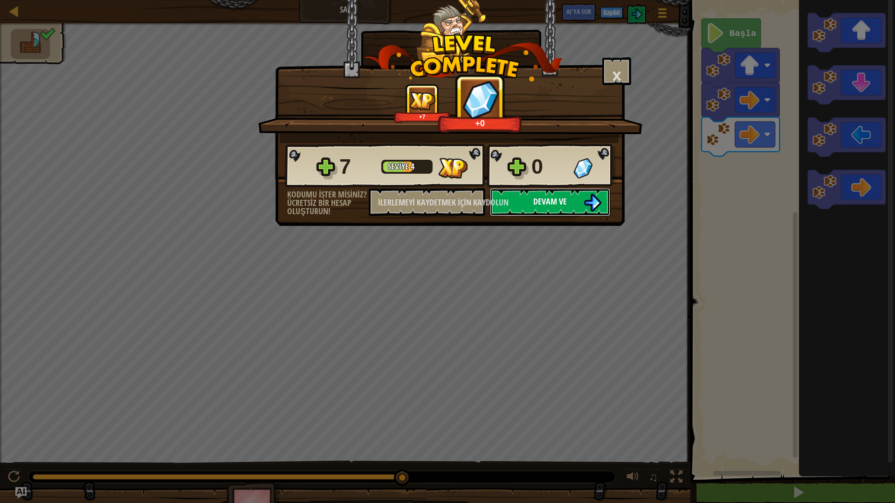
click at [567, 198] on button "Devam ve" at bounding box center [550, 202] width 120 height 28
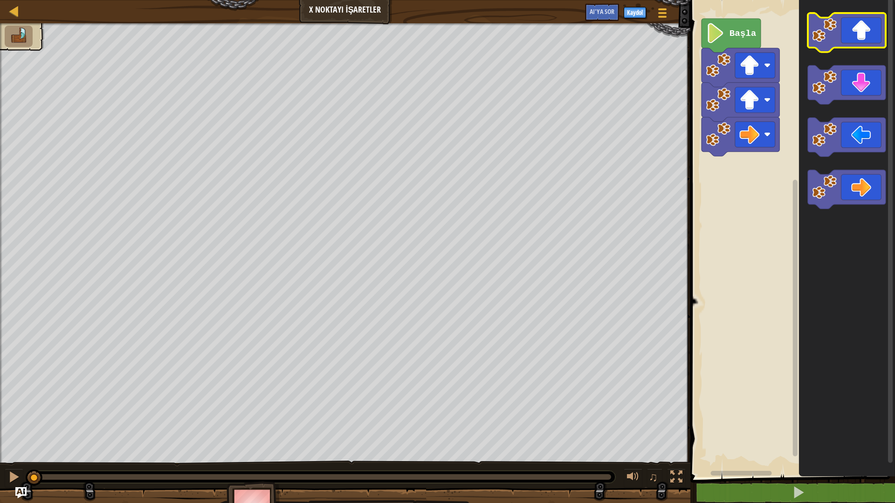
click at [827, 36] on image "Blockly Çalışma Alanı" at bounding box center [824, 30] width 25 height 25
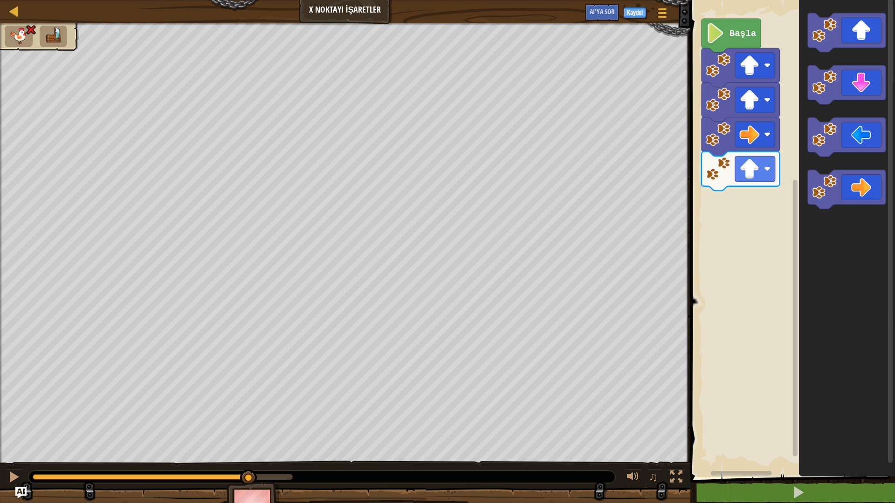
click at [251, 320] on div "♫ Ördek" at bounding box center [447, 274] width 895 height 503
drag, startPoint x: 245, startPoint y: 481, endPoint x: 242, endPoint y: 485, distance: 5.3
click at [235, 412] on img at bounding box center [254, 508] width 54 height 52
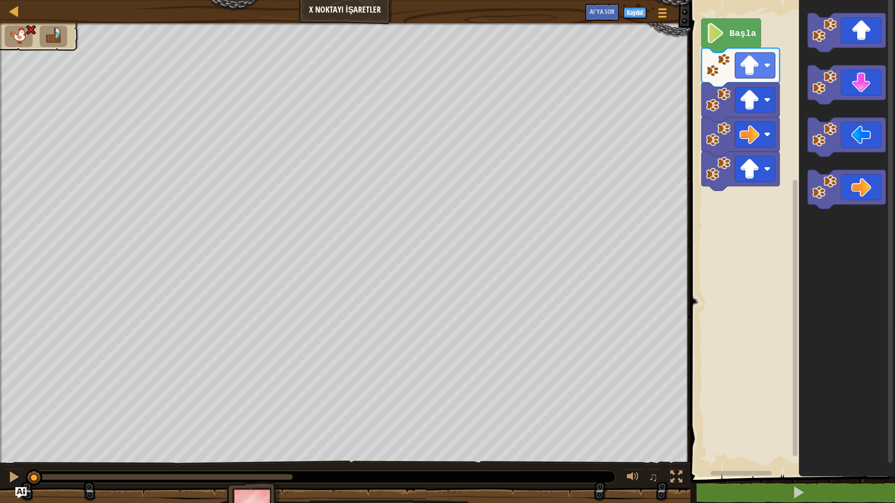
drag, startPoint x: 249, startPoint y: 474, endPoint x: 0, endPoint y: 501, distance: 250.8
click at [0, 412] on div "♫ Ördek" at bounding box center [447, 274] width 895 height 503
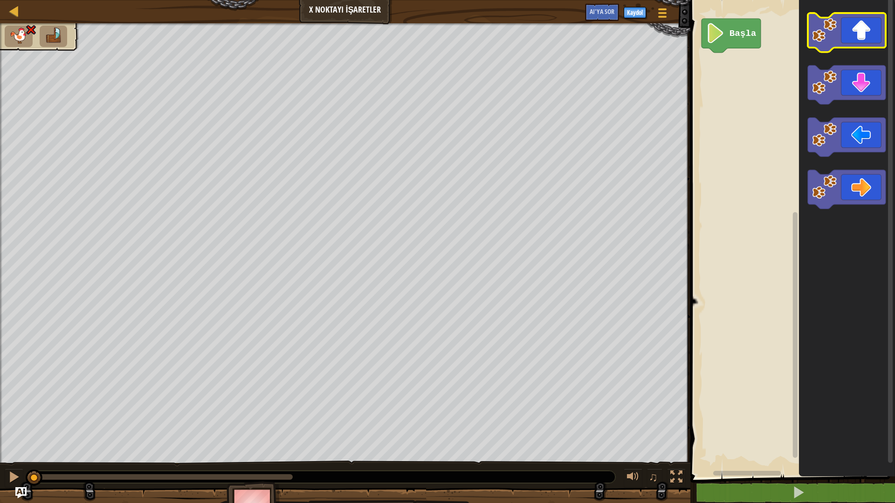
click at [835, 26] on image "Blockly Çalışma Alanı" at bounding box center [824, 30] width 25 height 25
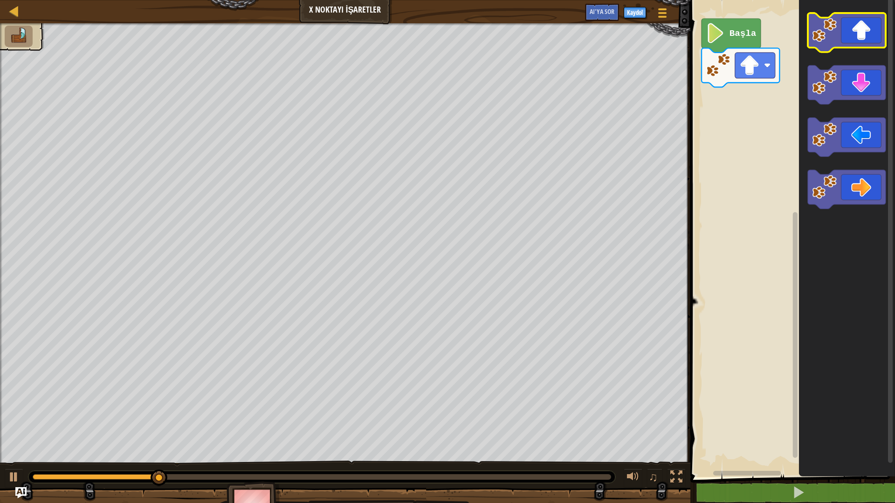
click at [844, 49] on rect "Blockly Çalışma Alanı" at bounding box center [847, 32] width 78 height 39
click at [841, 26] on icon "Blockly Çalışma Alanı" at bounding box center [847, 32] width 78 height 39
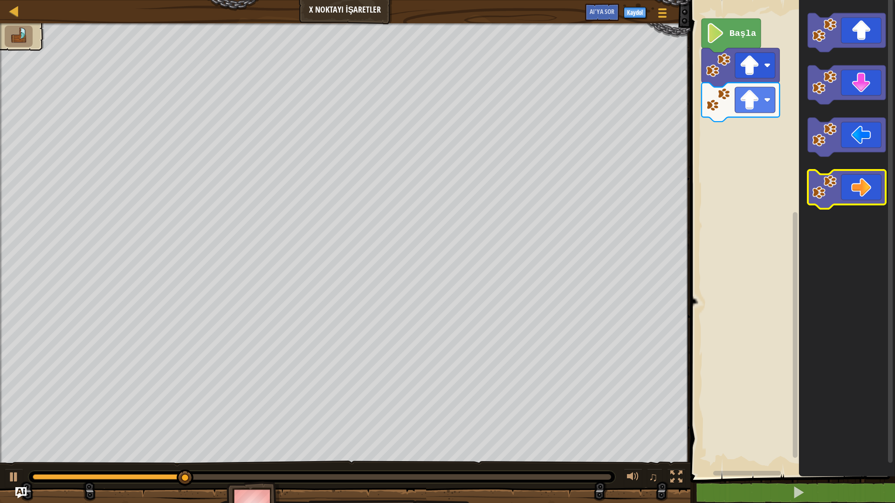
click at [858, 183] on icon "Blockly Çalışma Alanı" at bounding box center [847, 189] width 78 height 39
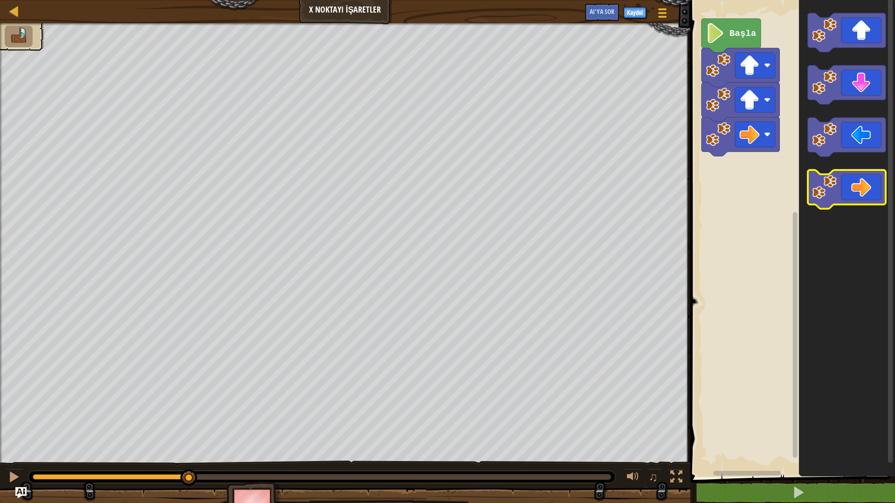
click at [858, 183] on icon "Blockly Çalışma Alanı" at bounding box center [847, 189] width 78 height 39
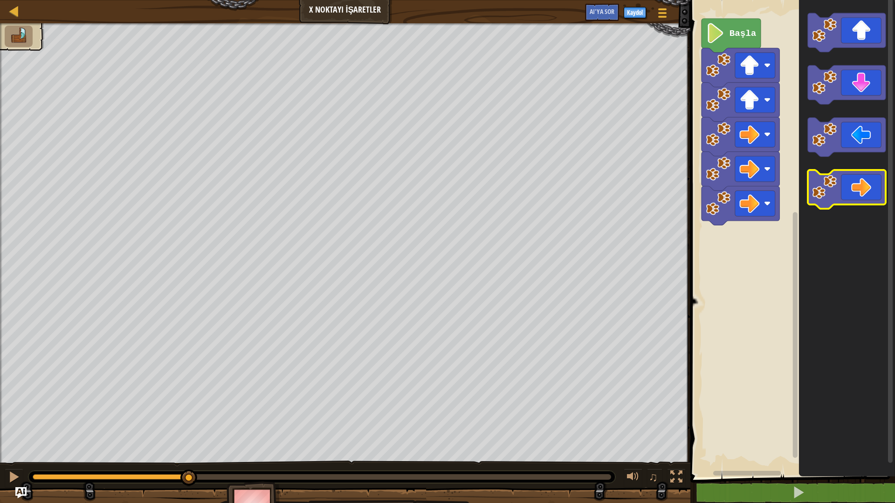
click at [858, 183] on icon "Blockly Çalışma Alanı" at bounding box center [847, 189] width 78 height 39
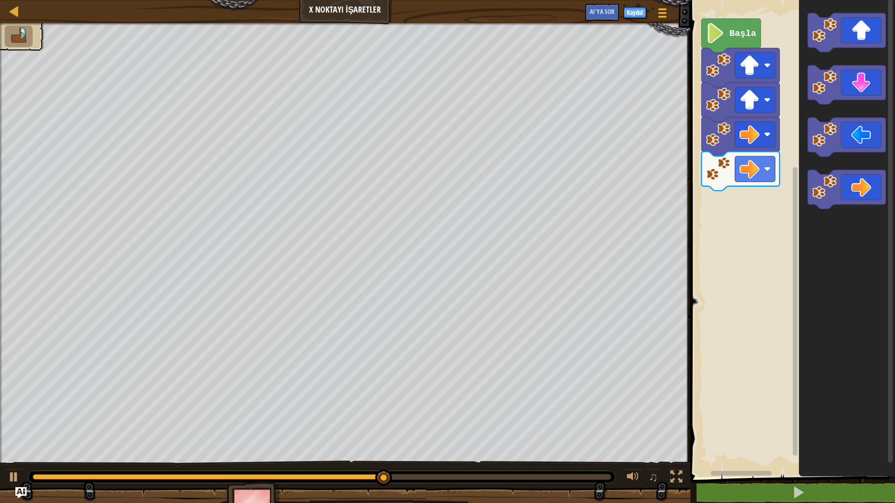
click at [733, 175] on icon "Blockly Çalışma Alanı" at bounding box center [740, 171] width 78 height 39
click at [726, 165] on image "Blockly Çalışma Alanı" at bounding box center [718, 169] width 25 height 25
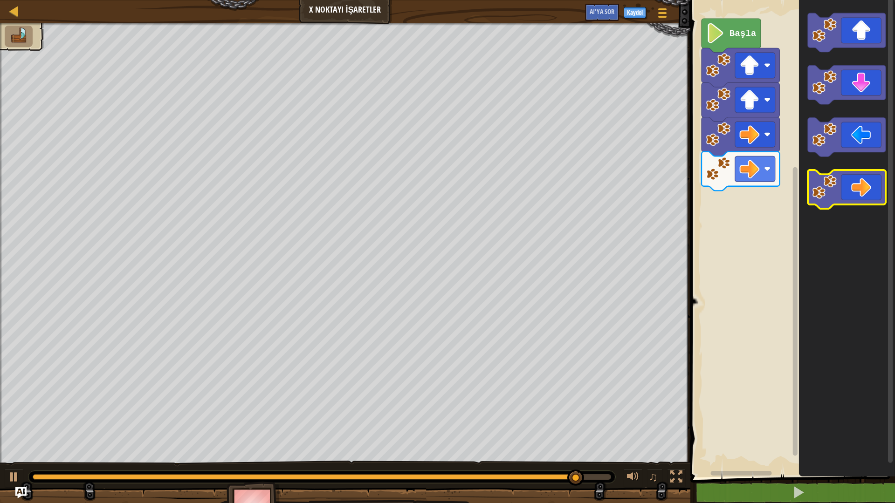
click at [832, 179] on image "Blockly Çalışma Alanı" at bounding box center [824, 187] width 25 height 25
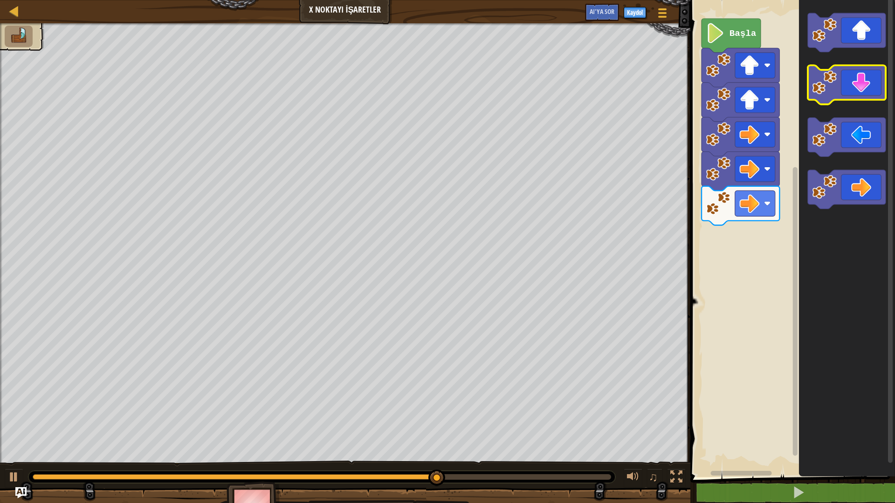
click at [833, 96] on icon "Blockly Çalışma Alanı" at bounding box center [847, 85] width 78 height 39
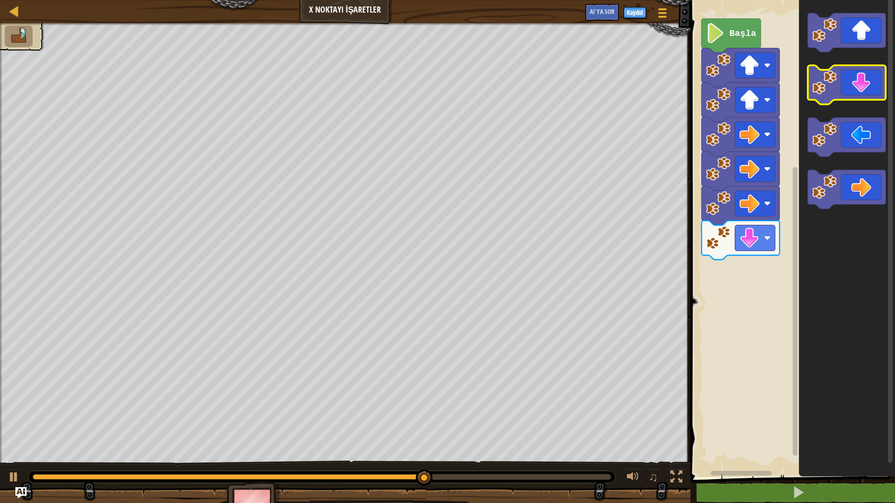
click at [837, 87] on icon "Blockly Çalışma Alanı" at bounding box center [847, 85] width 78 height 39
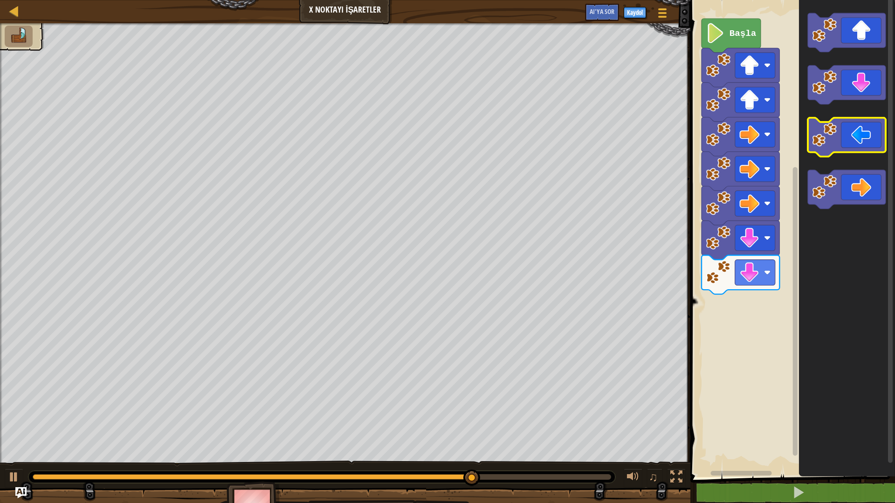
click at [826, 135] on image "Blockly Çalışma Alanı" at bounding box center [824, 135] width 25 height 25
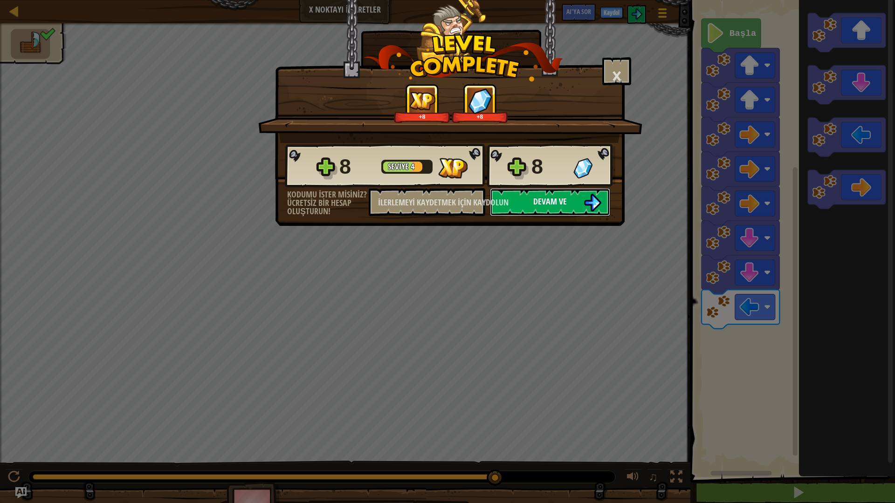
click at [578, 201] on button "Devam ve" at bounding box center [550, 202] width 120 height 28
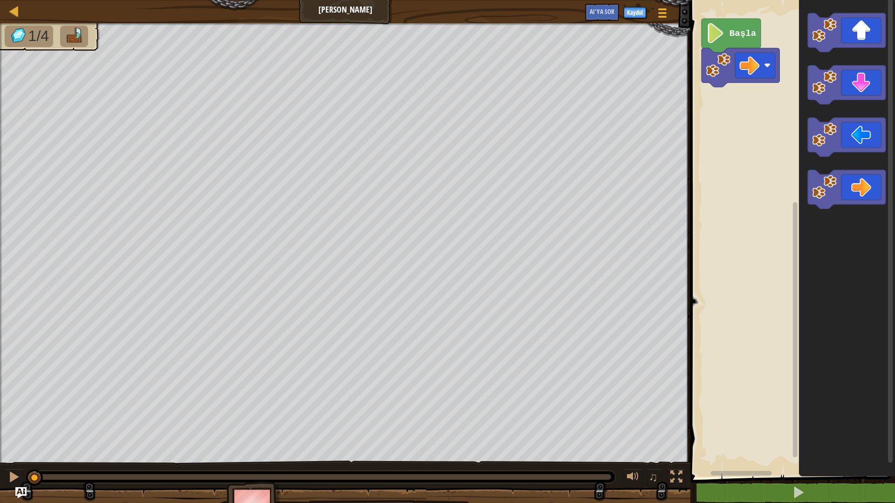
click at [845, 187] on icon "Blockly Çalışma Alanı" at bounding box center [847, 189] width 78 height 39
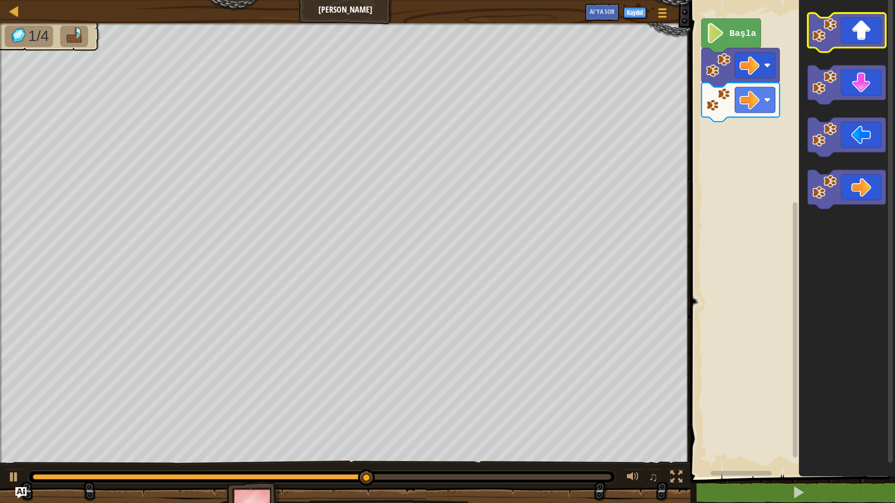
click at [824, 35] on image "Blockly Çalışma Alanı" at bounding box center [824, 30] width 25 height 25
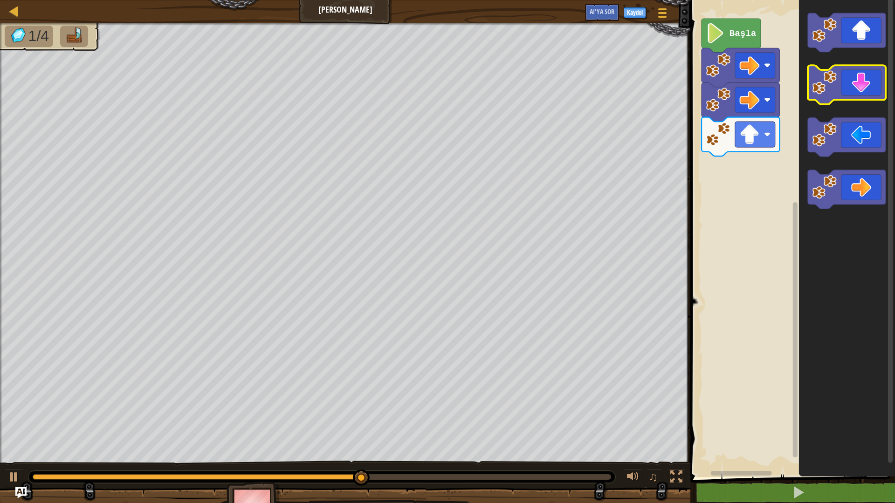
click at [831, 91] on image "Blockly Çalışma Alanı" at bounding box center [824, 82] width 25 height 25
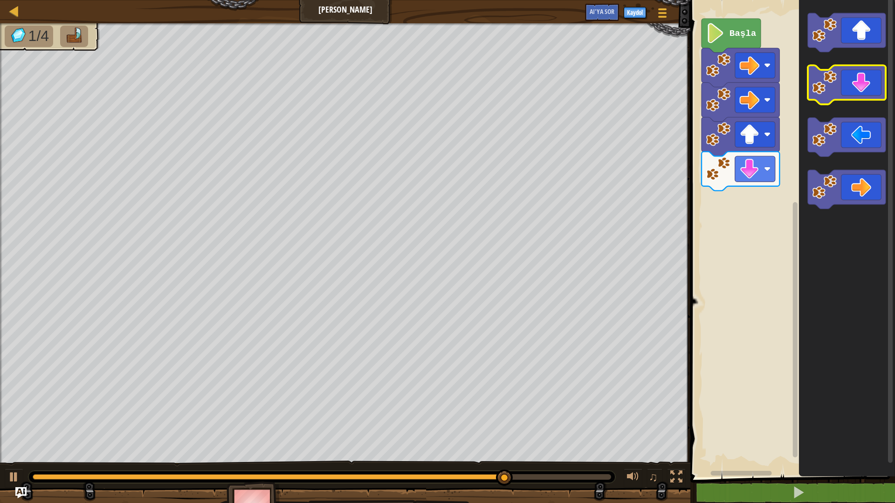
click at [828, 84] on image "Blockly Çalışma Alanı" at bounding box center [824, 82] width 25 height 25
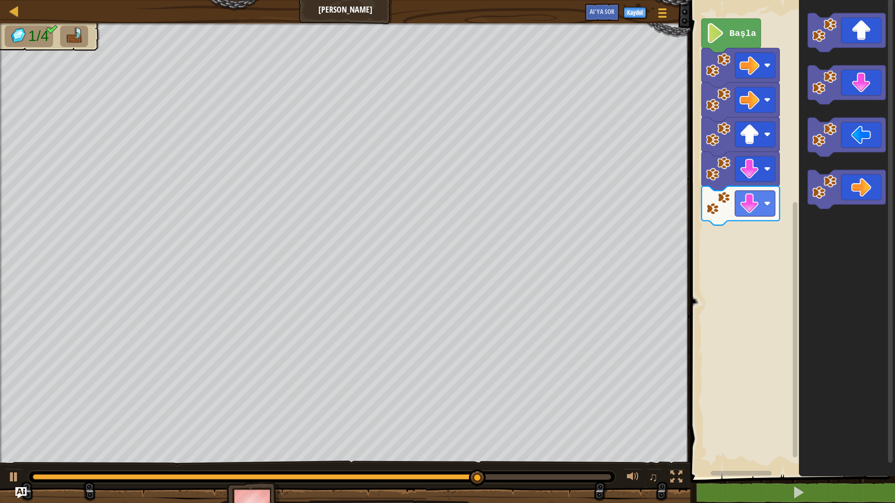
click at [791, 41] on rect "Blockly Çalışma Alanı" at bounding box center [790, 236] width 207 height 482
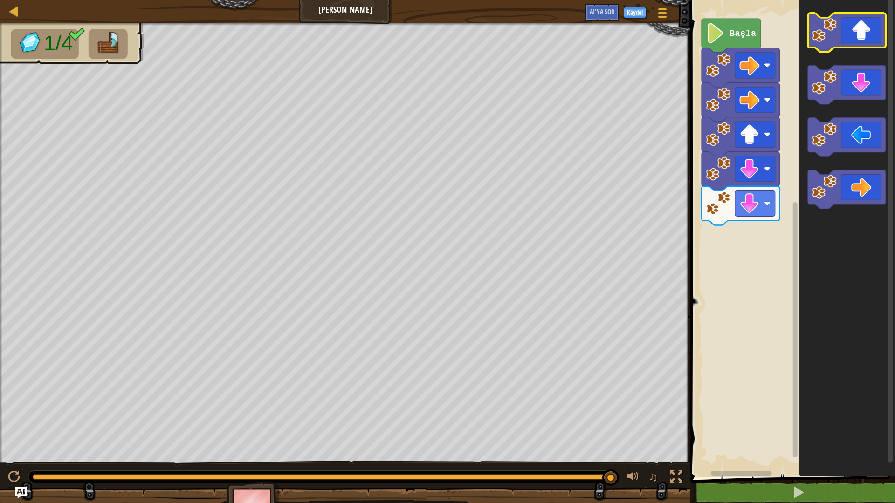
click at [820, 33] on image "Blockly Çalışma Alanı" at bounding box center [824, 30] width 25 height 25
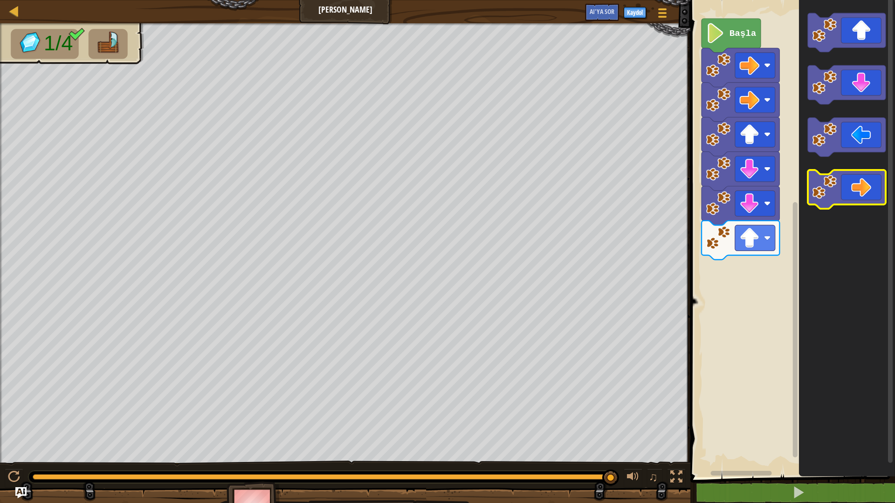
click at [861, 189] on icon "Blockly Çalışma Alanı" at bounding box center [847, 189] width 78 height 39
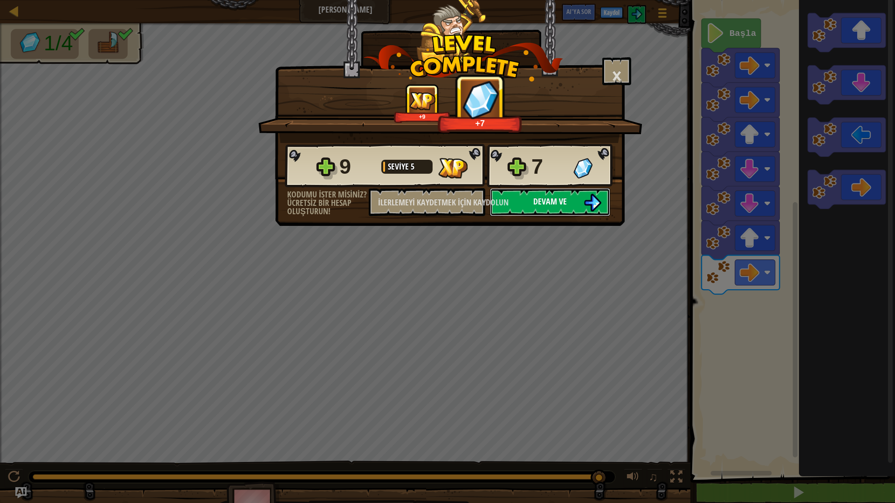
click at [596, 202] on img at bounding box center [593, 203] width 18 height 18
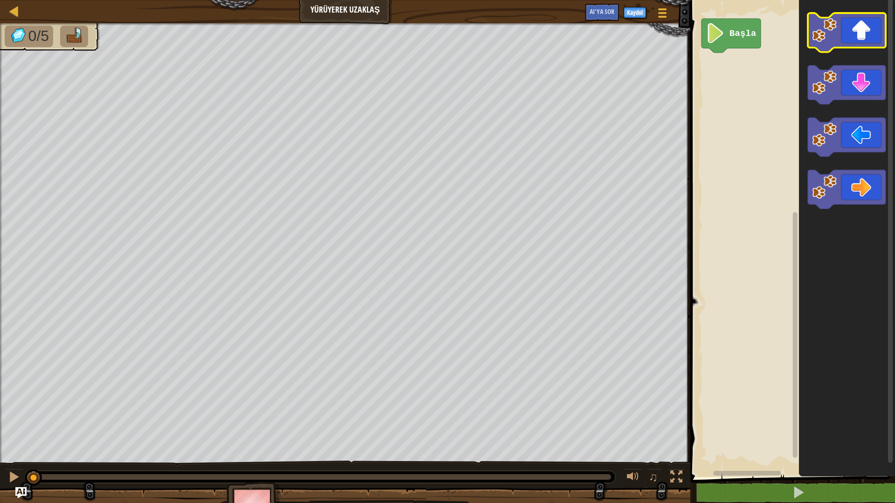
click at [817, 35] on image "Blockly Çalışma Alanı" at bounding box center [824, 30] width 25 height 25
click at [831, 34] on image "Blockly Çalışma Alanı" at bounding box center [824, 30] width 25 height 25
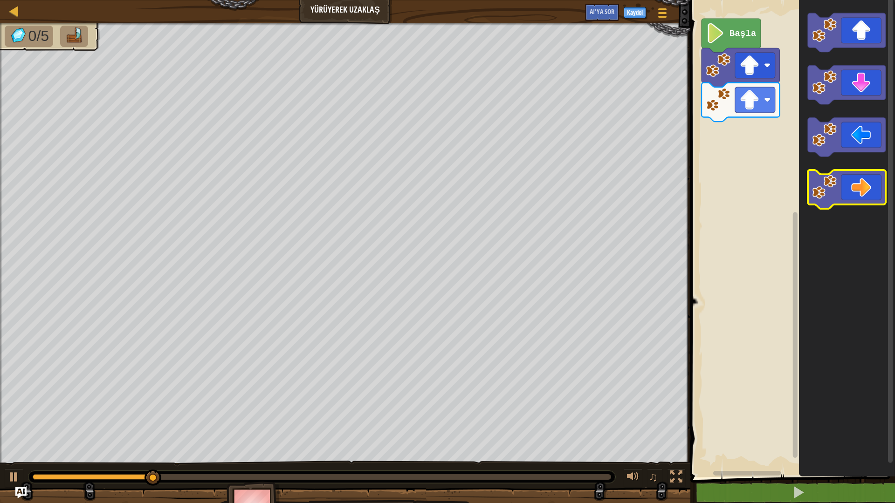
click at [873, 186] on icon "Blockly Çalışma Alanı" at bounding box center [847, 189] width 78 height 39
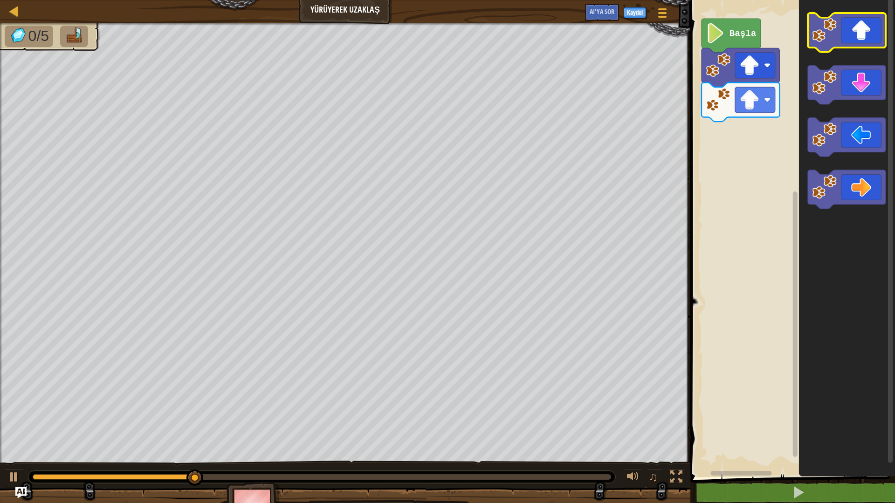
click at [870, 37] on icon "Blockly Çalışma Alanı" at bounding box center [847, 32] width 78 height 39
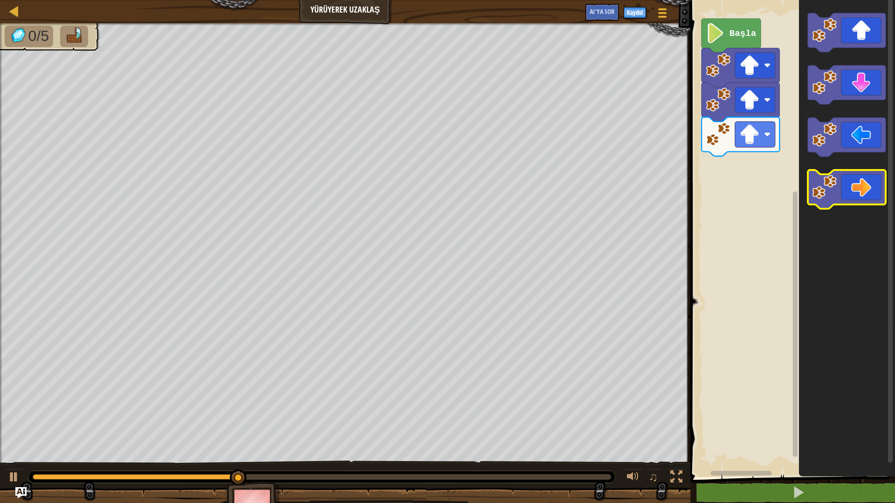
click at [875, 175] on icon "Blockly Çalışma Alanı" at bounding box center [847, 189] width 78 height 39
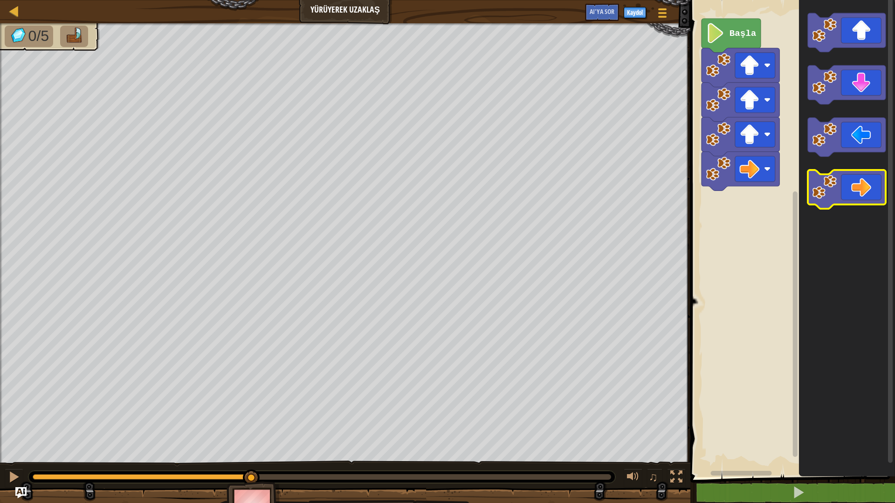
click at [875, 175] on icon "Blockly Çalışma Alanı" at bounding box center [847, 189] width 78 height 39
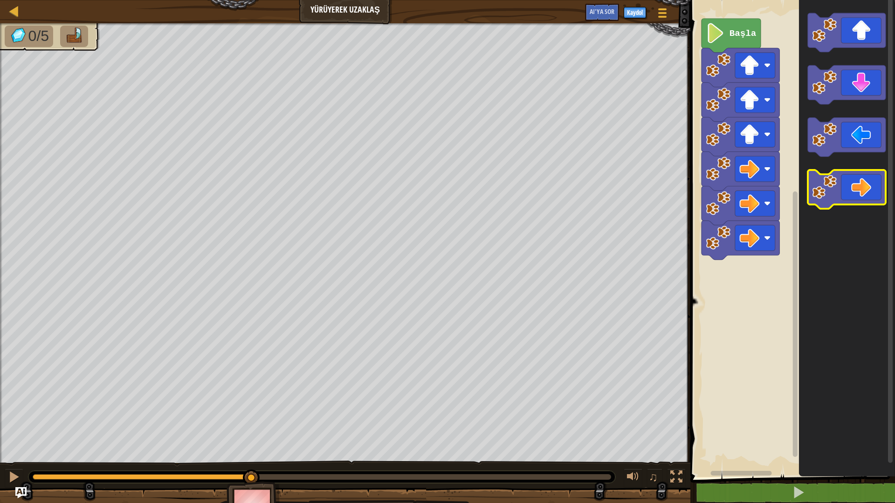
click at [876, 176] on icon "Blockly Çalışma Alanı" at bounding box center [847, 189] width 78 height 39
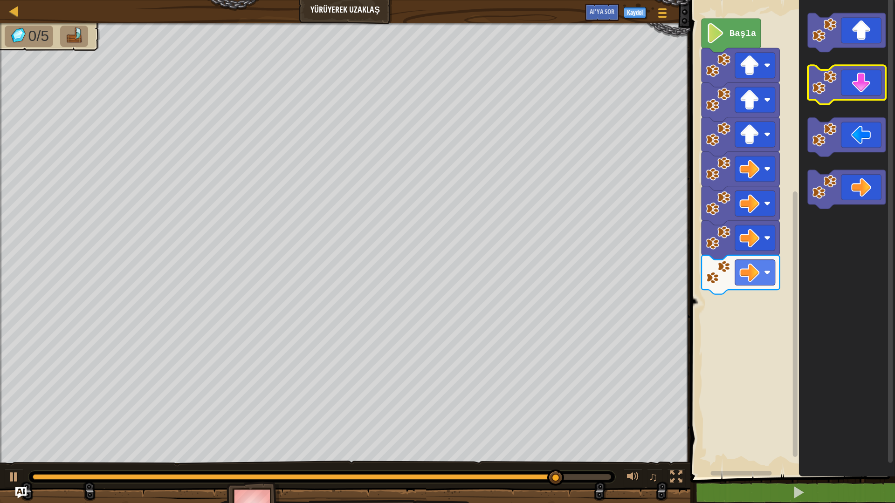
click at [825, 81] on image "Blockly Çalışma Alanı" at bounding box center [824, 82] width 25 height 25
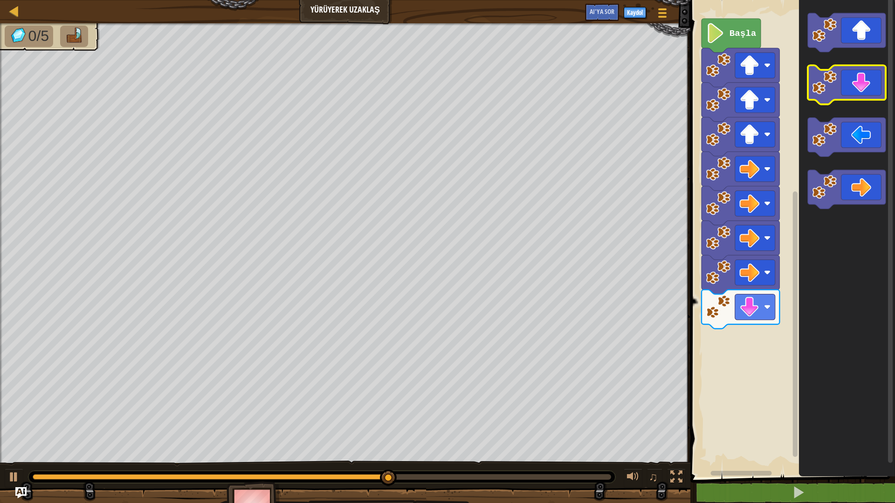
click at [825, 81] on image "Blockly Çalışma Alanı" at bounding box center [824, 82] width 25 height 25
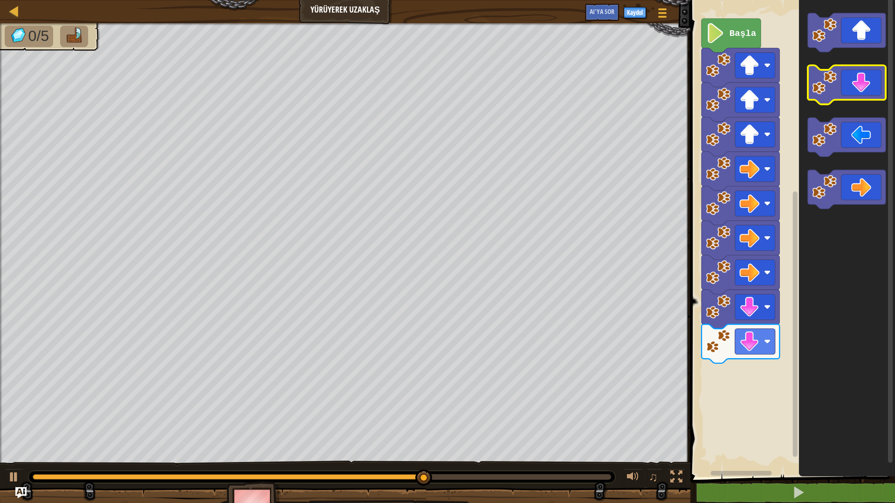
click at [825, 81] on image "Blockly Çalışma Alanı" at bounding box center [824, 82] width 25 height 25
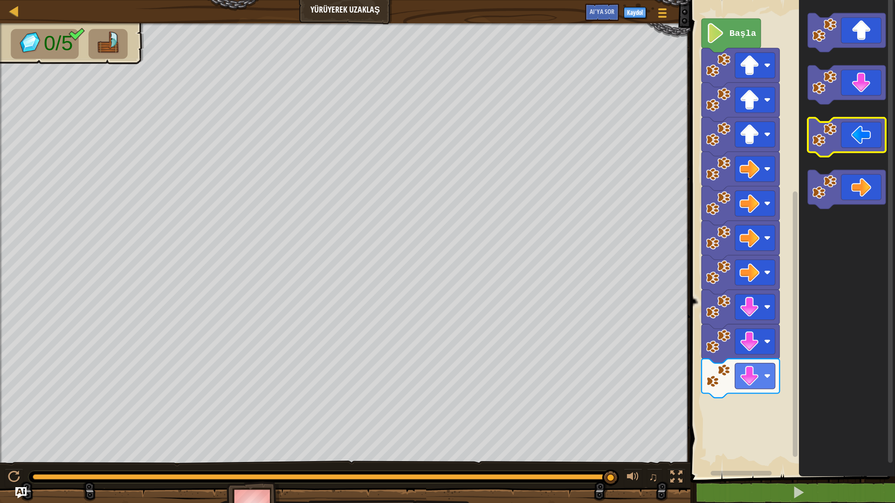
click at [830, 138] on image "Blockly Çalışma Alanı" at bounding box center [824, 135] width 25 height 25
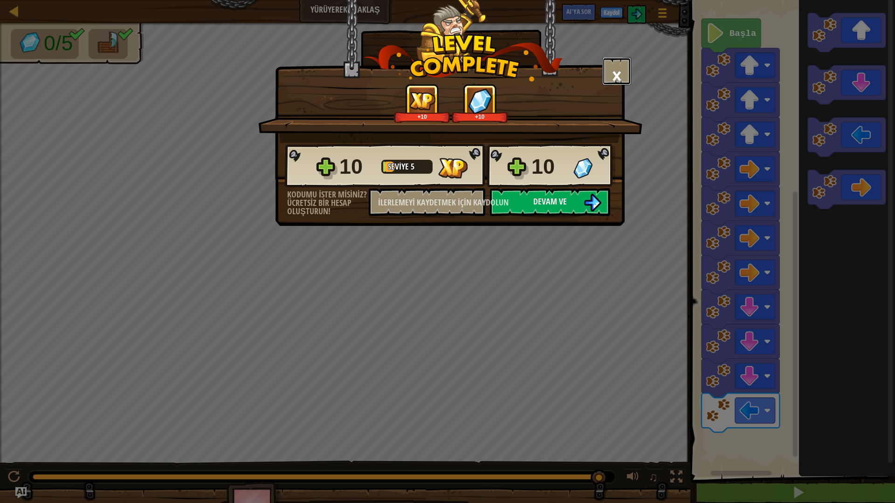
click at [630, 72] on button "×" at bounding box center [616, 71] width 29 height 28
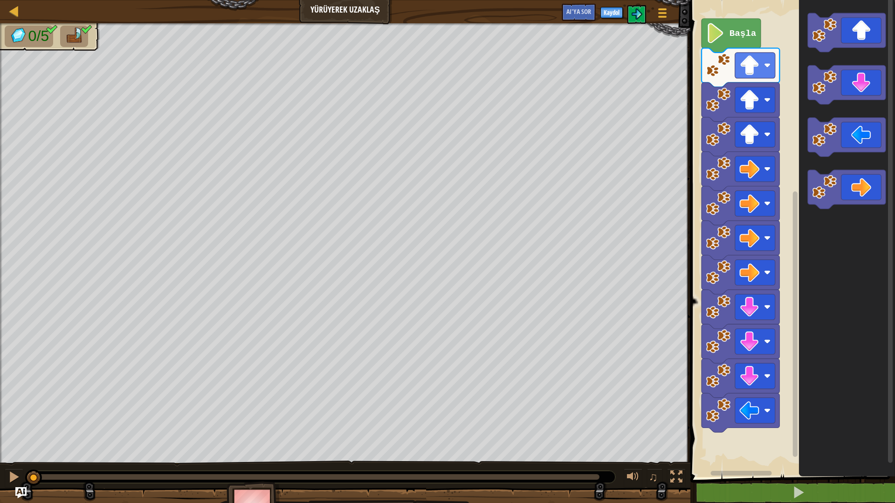
drag, startPoint x: 605, startPoint y: 480, endPoint x: 30, endPoint y: 503, distance: 575.2
click at [30, 412] on div "0/5 ♫ Ördek" at bounding box center [447, 274] width 895 height 503
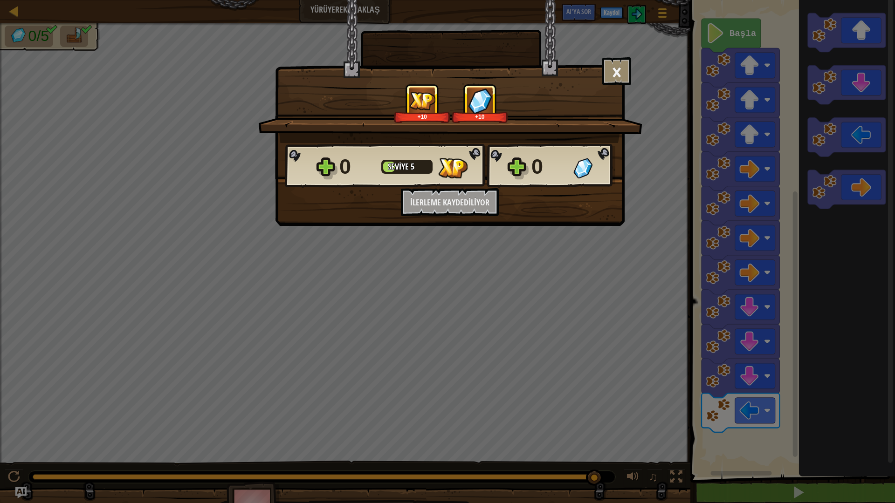
drag, startPoint x: 27, startPoint y: 479, endPoint x: 595, endPoint y: 501, distance: 568.6
click at [595, 1] on body "Harita Yürüyerek Uzaklaş Oyun Menüsü Kaydol AI'ya sor 1 İbranice İbranice İbran…" at bounding box center [447, 0] width 895 height 1
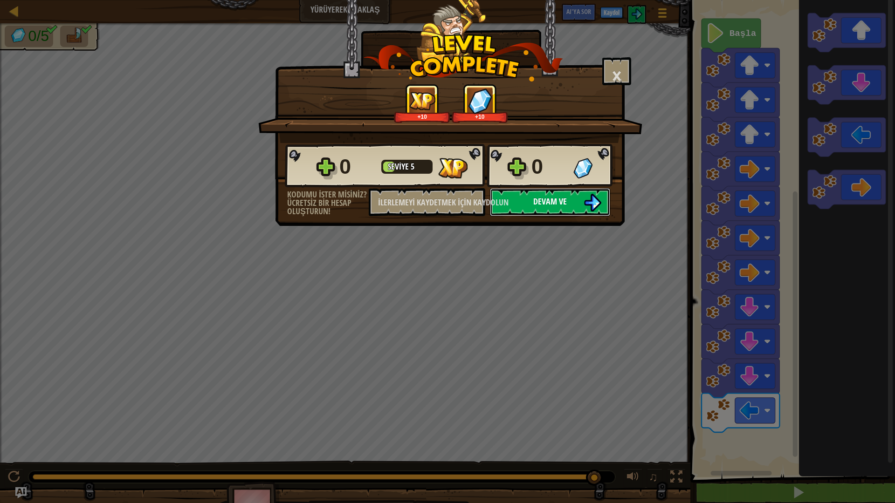
click at [581, 206] on button "Devam ve" at bounding box center [550, 202] width 120 height 28
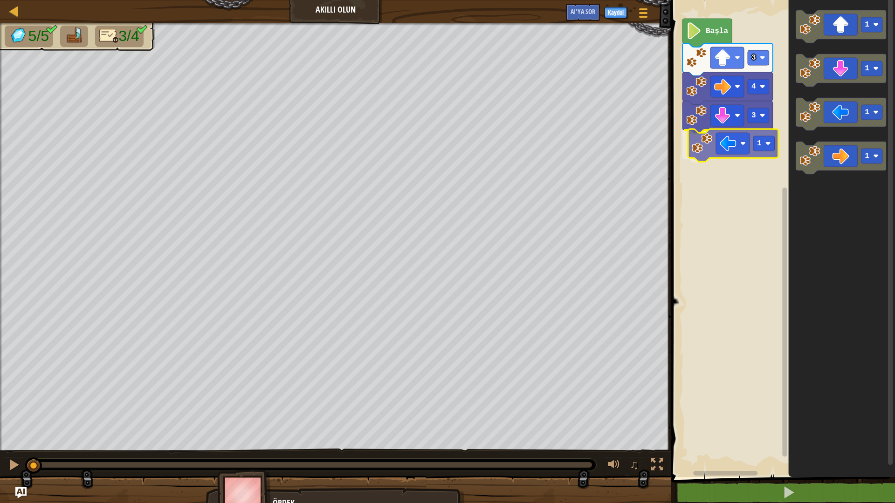
click at [725, 145] on div "3 1 4 3 Başla 1 1 1 1 1" at bounding box center [781, 236] width 227 height 482
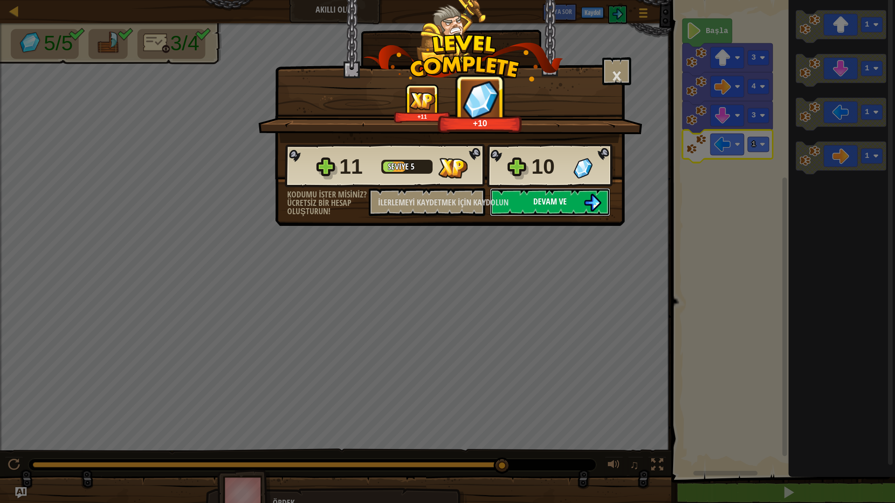
click at [571, 206] on button "Devam ve" at bounding box center [550, 202] width 120 height 28
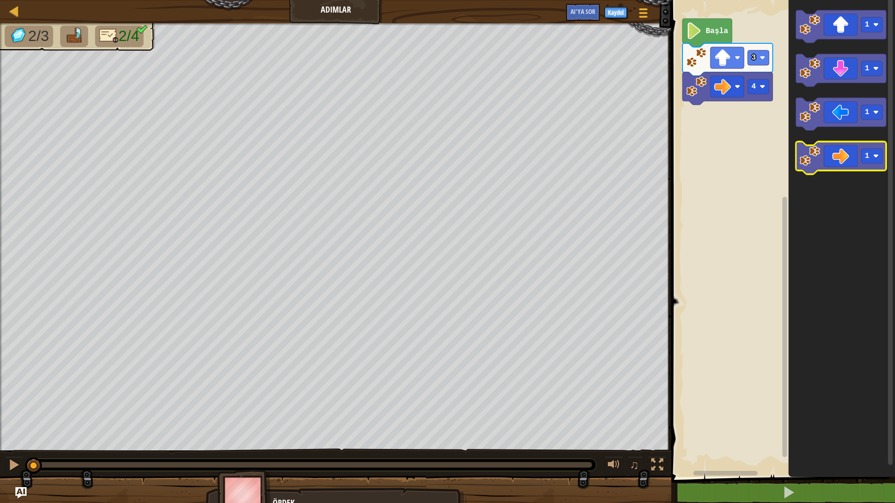
click at [831, 165] on icon "Blockly Çalışma Alanı" at bounding box center [841, 158] width 90 height 33
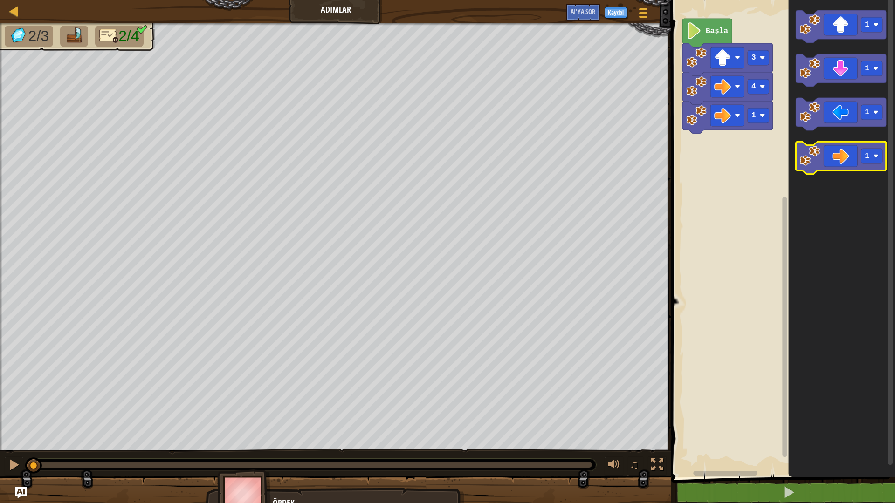
click at [831, 165] on icon "Blockly Çalışma Alanı" at bounding box center [841, 158] width 90 height 33
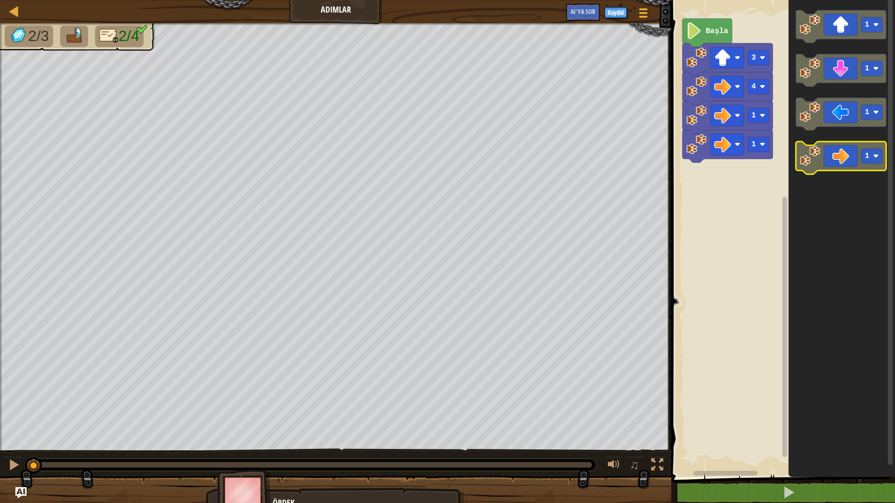
click at [831, 165] on icon "Blockly Çalışma Alanı" at bounding box center [841, 158] width 90 height 33
click at [831, 167] on icon "Blockly Çalışma Alanı" at bounding box center [841, 158] width 90 height 33
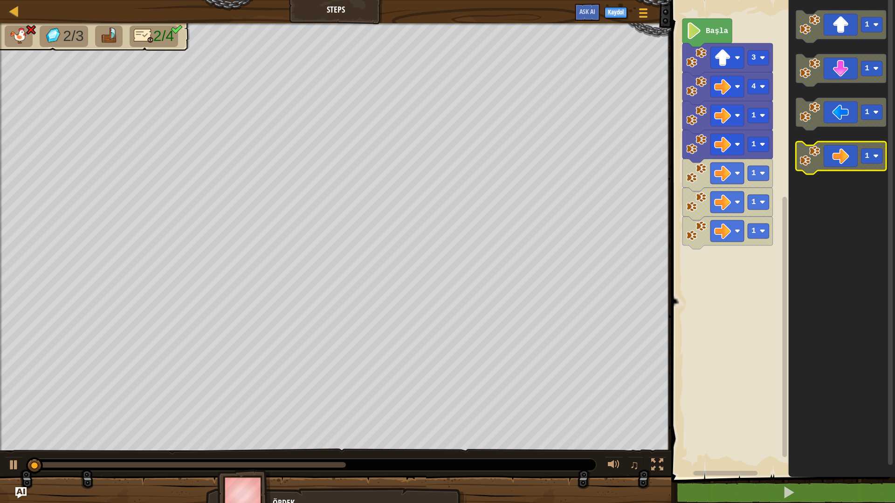
click at [831, 167] on icon "Blockly Çalışma Alanı" at bounding box center [841, 158] width 90 height 33
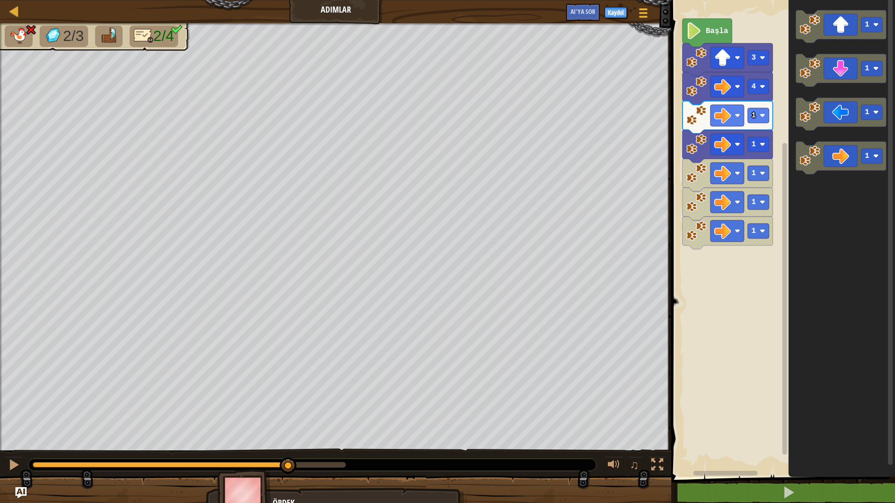
click at [289, 379] on div "2/3 2/4 ♫ Ördek" at bounding box center [447, 268] width 895 height 491
click at [843, 83] on icon "Blockly Çalışma Alanı" at bounding box center [841, 70] width 90 height 33
click at [843, 82] on icon "Blockly Çalışma Alanı" at bounding box center [841, 70] width 90 height 33
click at [852, 93] on icon "Blockly Çalışma Alanı" at bounding box center [842, 236] width 107 height 482
click at [840, 60] on icon "Blockly Çalışma Alanı" at bounding box center [841, 70] width 90 height 33
